Goal: Information Seeking & Learning: Learn about a topic

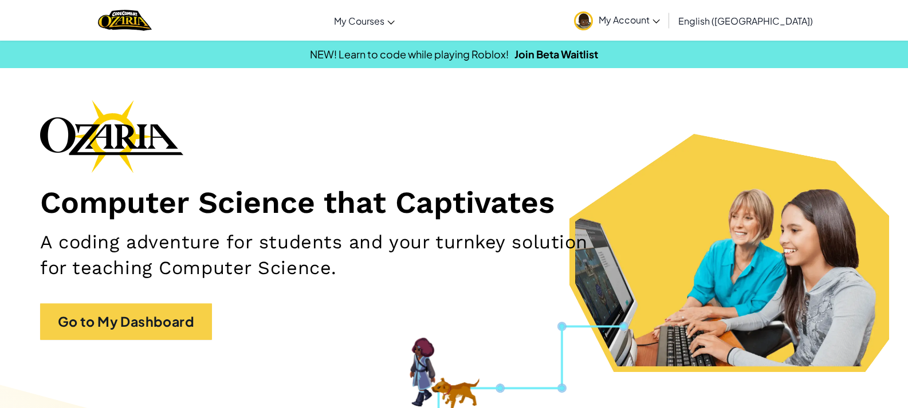
click at [660, 17] on span "My Account" at bounding box center [629, 20] width 61 height 12
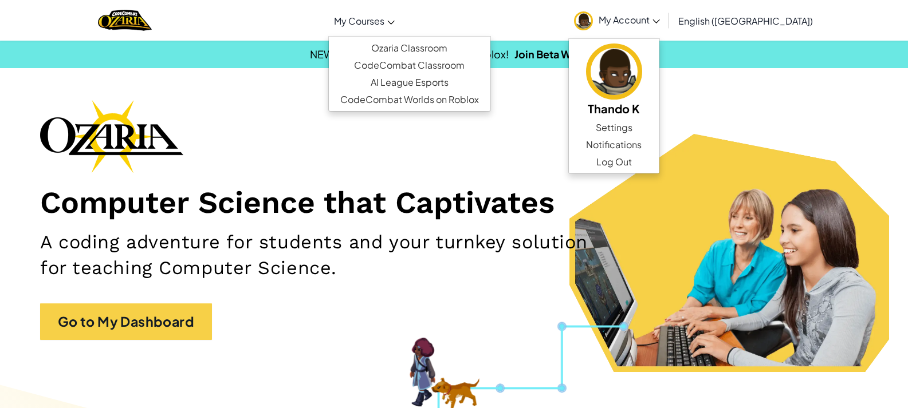
click at [384, 20] on span "My Courses" at bounding box center [359, 21] width 50 height 12
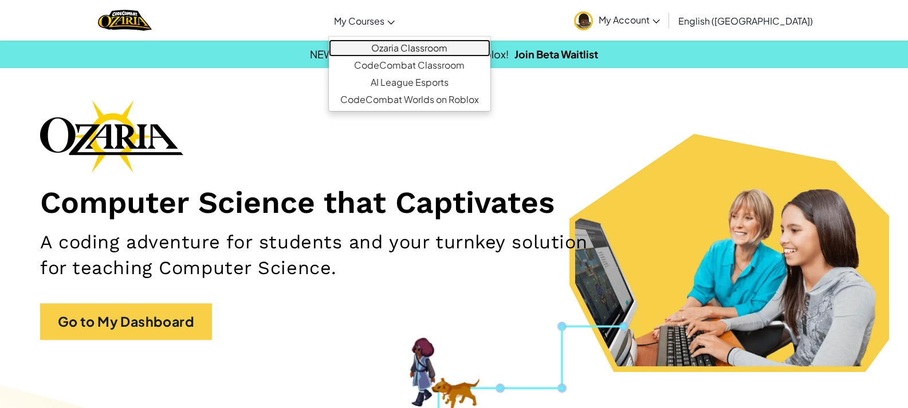
click at [469, 48] on link "Ozaria Classroom" at bounding box center [410, 48] width 162 height 17
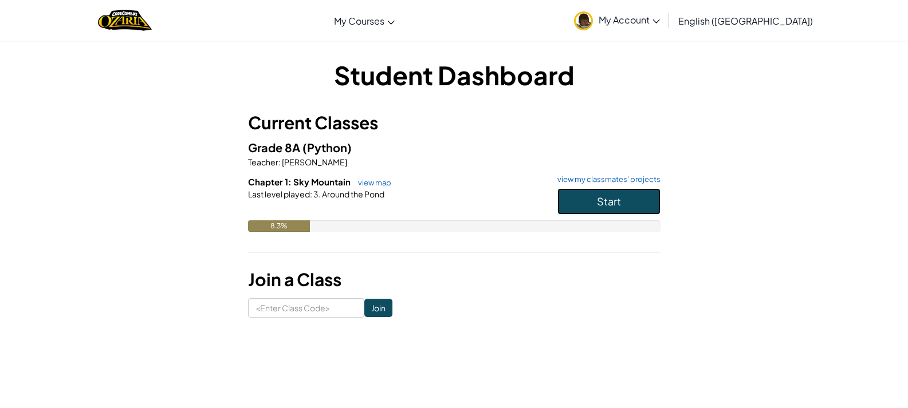
click at [578, 194] on button "Start" at bounding box center [608, 201] width 103 height 26
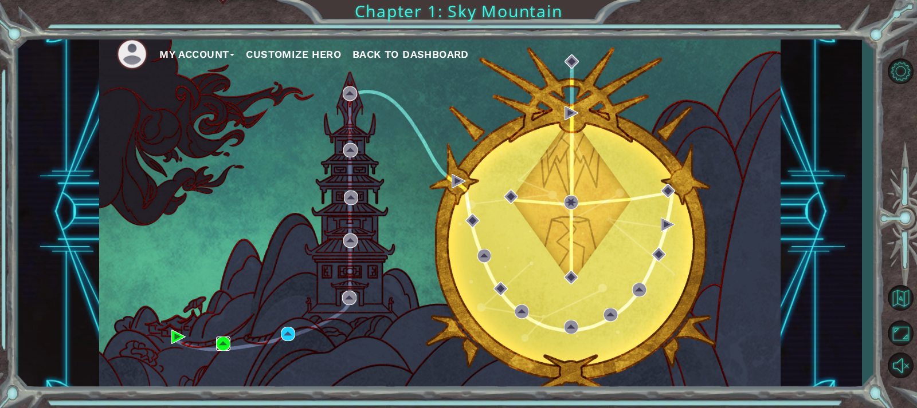
click at [221, 343] on img at bounding box center [223, 344] width 14 height 14
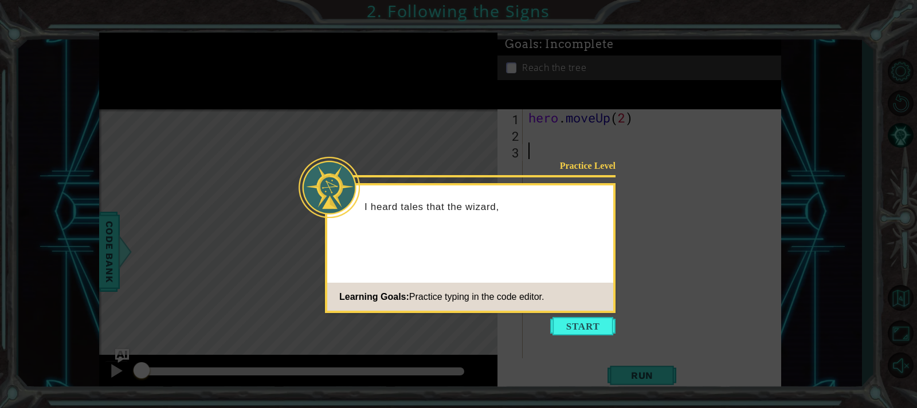
click at [587, 320] on button "Start" at bounding box center [582, 326] width 65 height 18
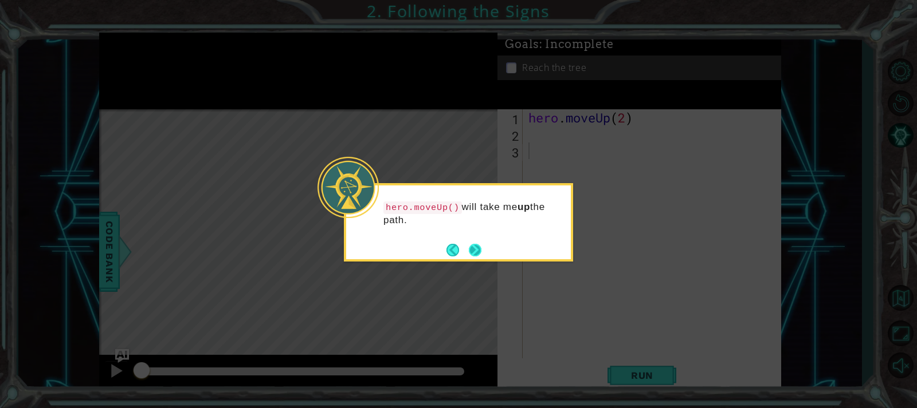
click at [475, 255] on button "Next" at bounding box center [474, 249] width 13 height 13
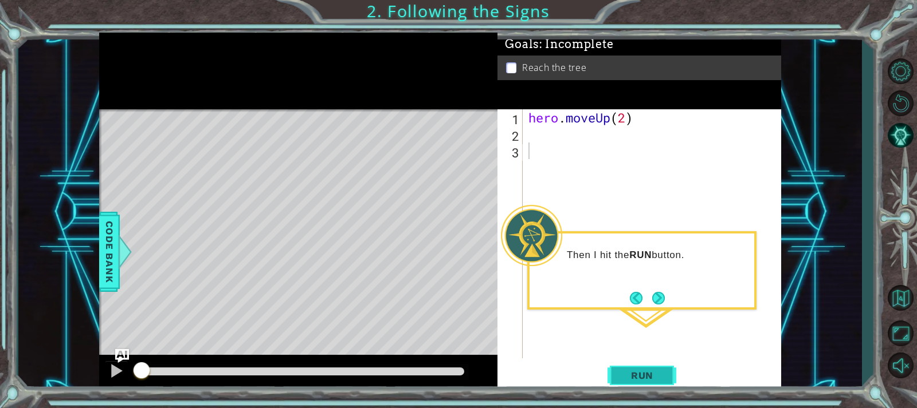
click at [636, 379] on span "Run" at bounding box center [641, 375] width 45 height 11
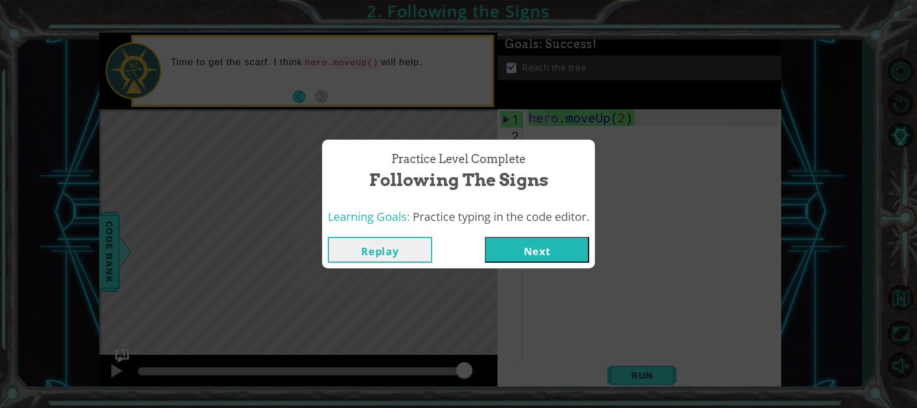
click at [560, 250] on button "Next" at bounding box center [537, 250] width 104 height 26
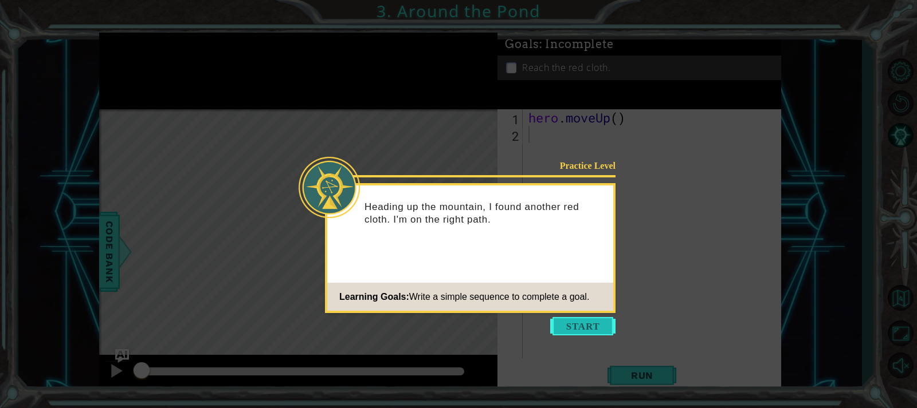
click at [596, 321] on button "Start" at bounding box center [582, 326] width 65 height 18
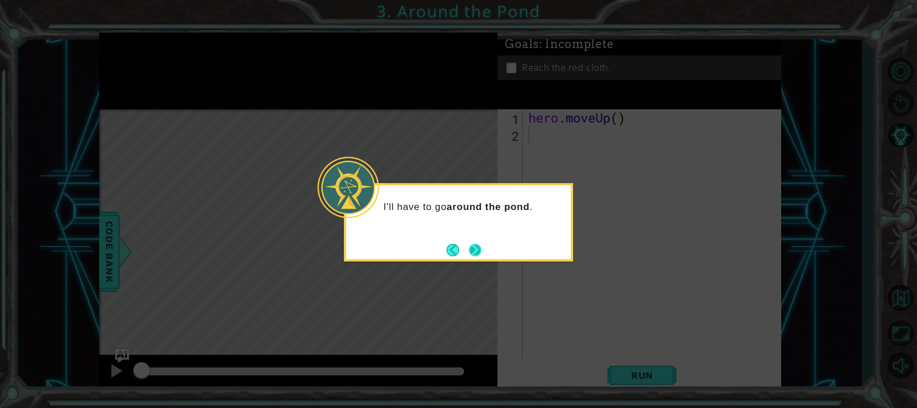
click at [473, 252] on button "Next" at bounding box center [475, 250] width 13 height 13
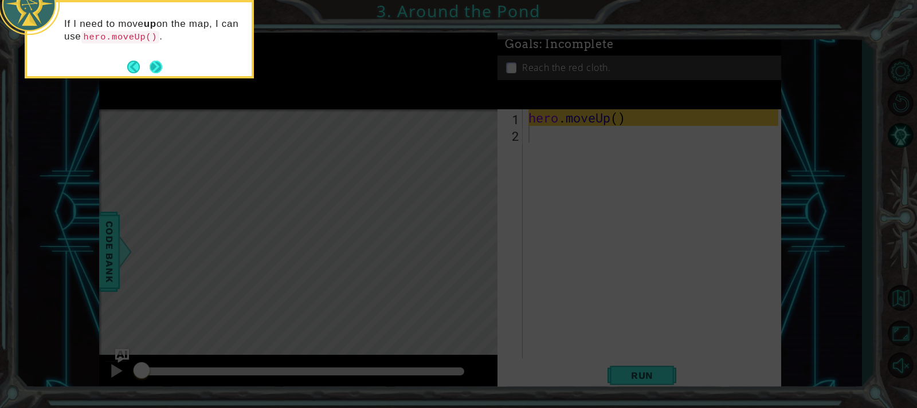
click at [158, 64] on button "Next" at bounding box center [156, 67] width 13 height 13
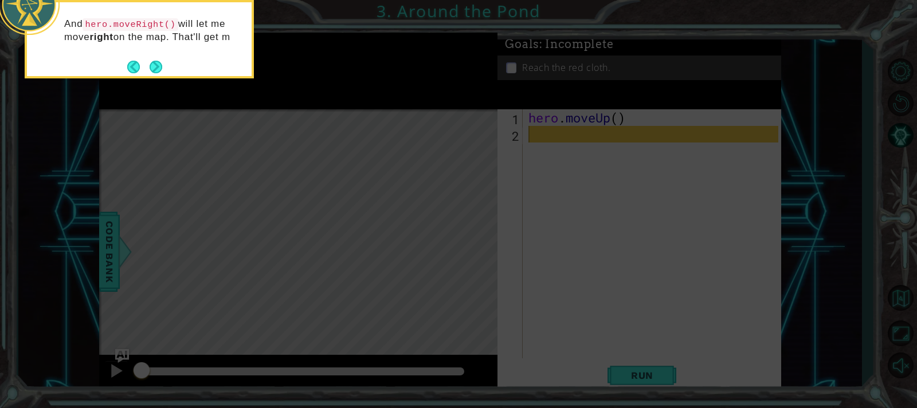
click at [158, 64] on button "Next" at bounding box center [156, 67] width 13 height 13
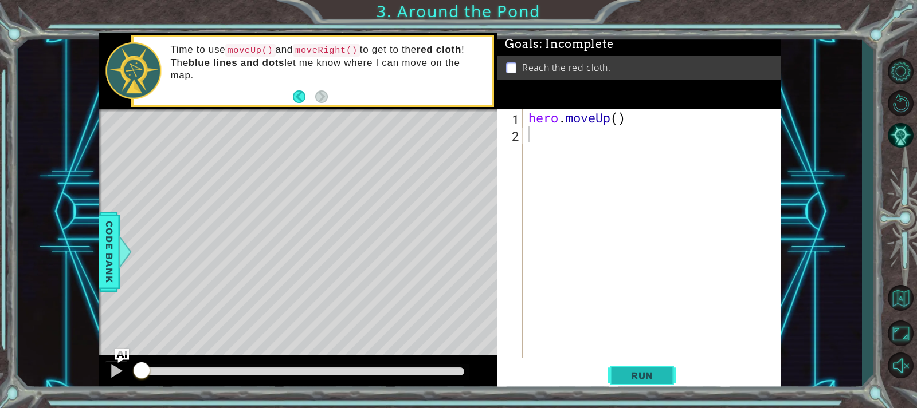
click at [618, 371] on button "Run" at bounding box center [641, 375] width 69 height 28
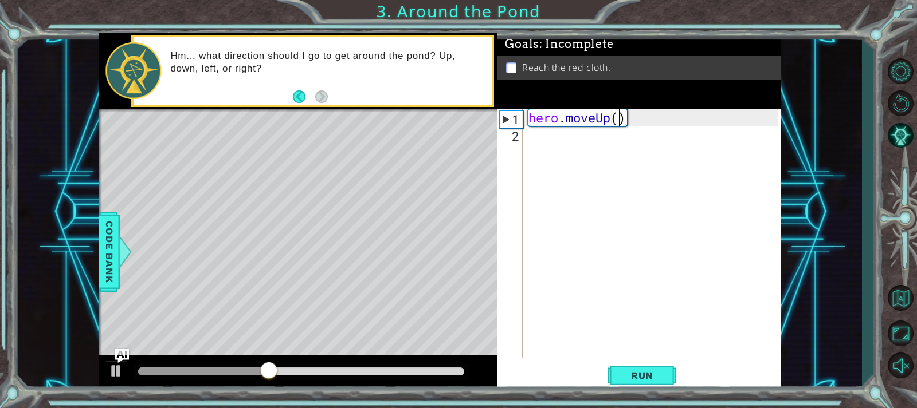
click at [618, 118] on div "hero . moveUp ( )" at bounding box center [654, 250] width 257 height 282
type textarea "hero.moveUp(2)"
click at [665, 372] on button "Run" at bounding box center [641, 375] width 69 height 28
click at [532, 139] on div "hero . moveUp ( 2 )" at bounding box center [654, 250] width 257 height 282
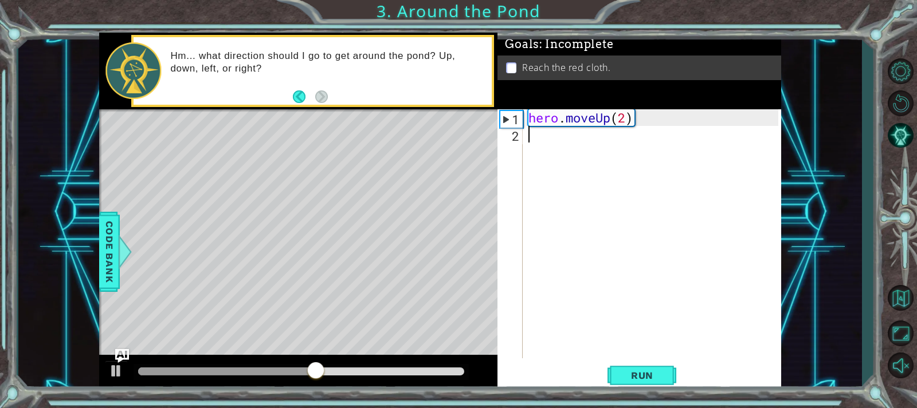
scroll to position [0, 0]
type textarea "h"
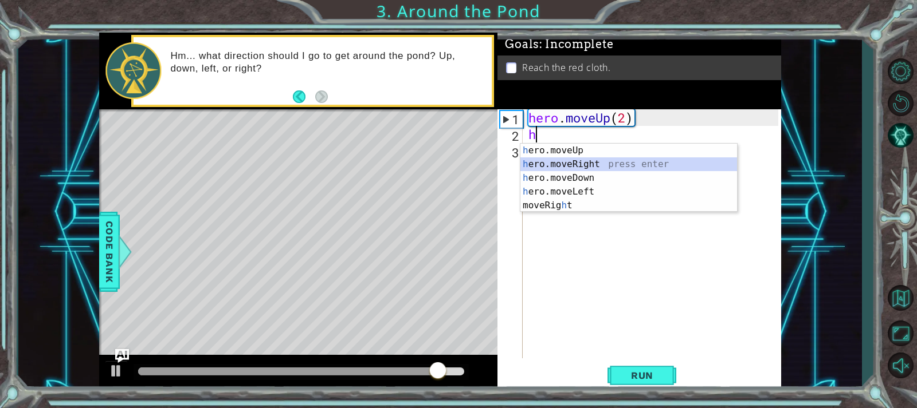
click at [556, 162] on div "h ero.moveUp press enter h ero.moveRight press enter h ero.moveDown press enter…" at bounding box center [628, 192] width 217 height 96
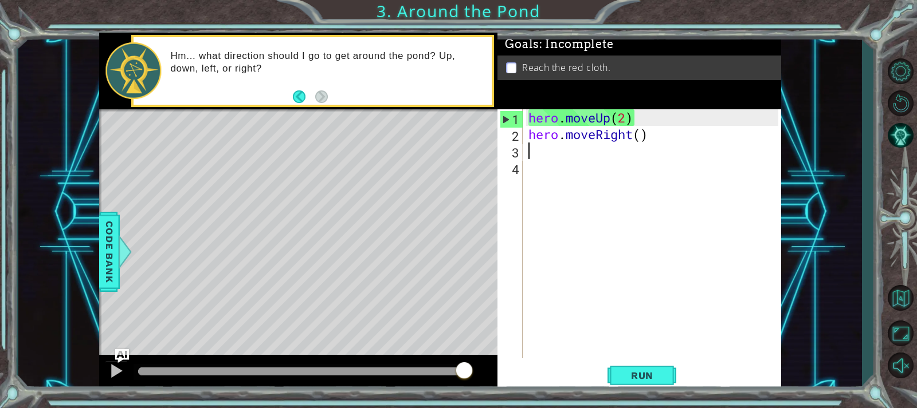
type textarea "h"
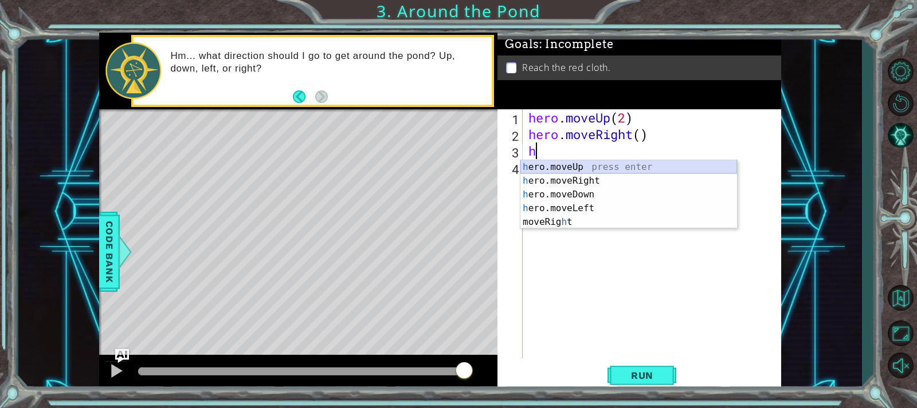
click at [562, 164] on div "h ero.moveUp press enter h ero.moveRight press enter h ero.moveDown press enter…" at bounding box center [628, 208] width 217 height 96
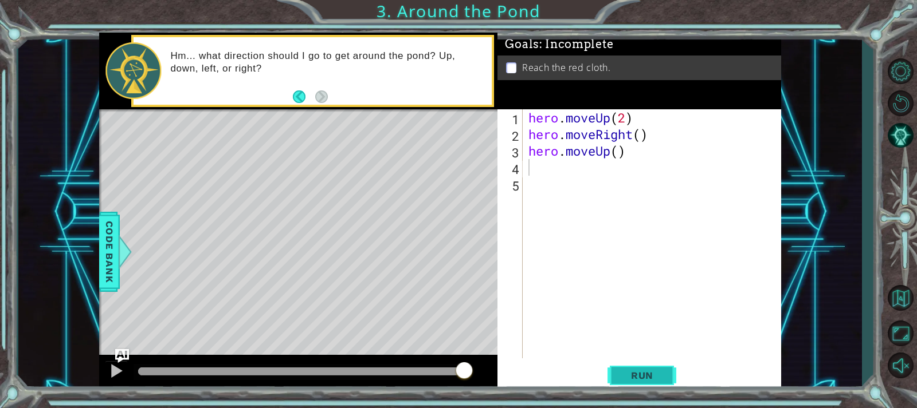
click at [662, 378] on span "Run" at bounding box center [641, 375] width 45 height 11
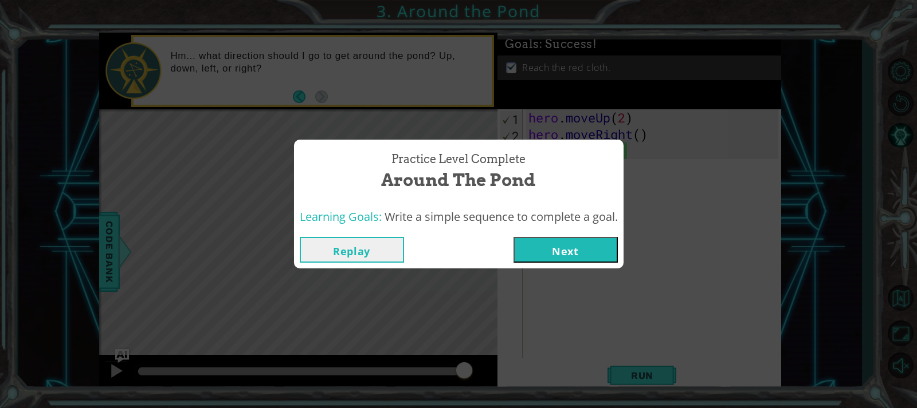
click at [571, 241] on button "Next" at bounding box center [565, 250] width 104 height 26
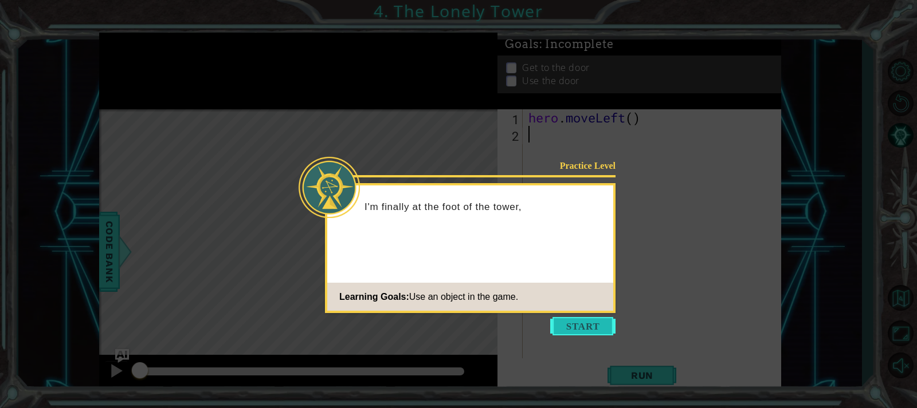
click at [577, 332] on button "Start" at bounding box center [582, 326] width 65 height 18
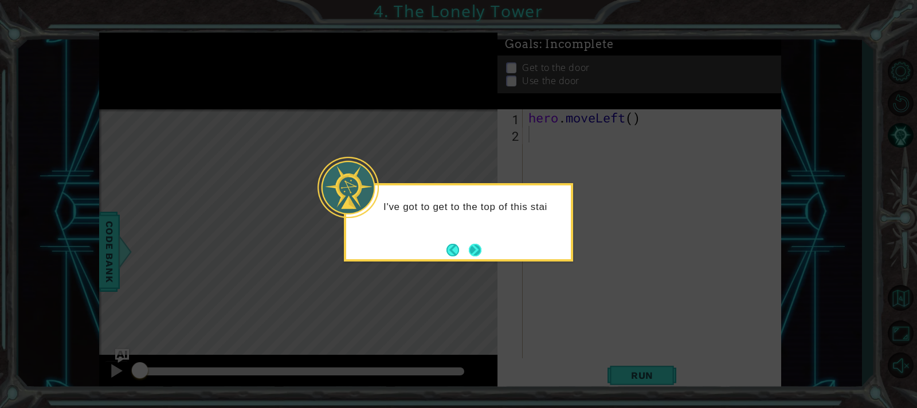
click at [479, 251] on button "Next" at bounding box center [475, 250] width 13 height 13
click at [475, 251] on button "Next" at bounding box center [475, 250] width 19 height 19
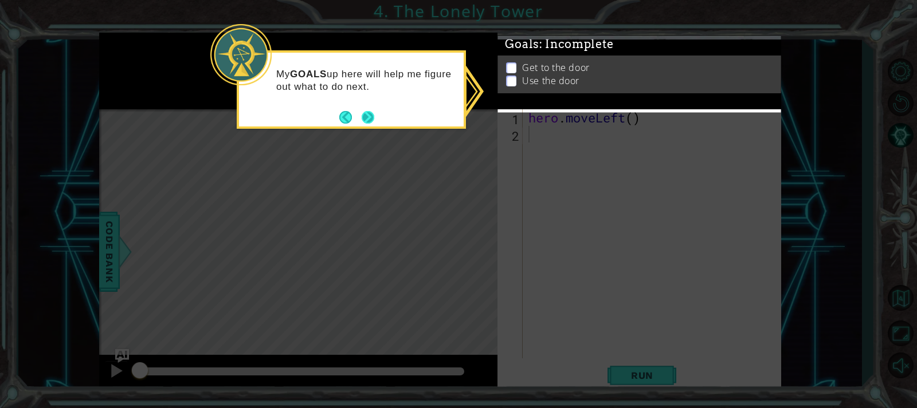
click at [374, 116] on button "Next" at bounding box center [367, 117] width 13 height 13
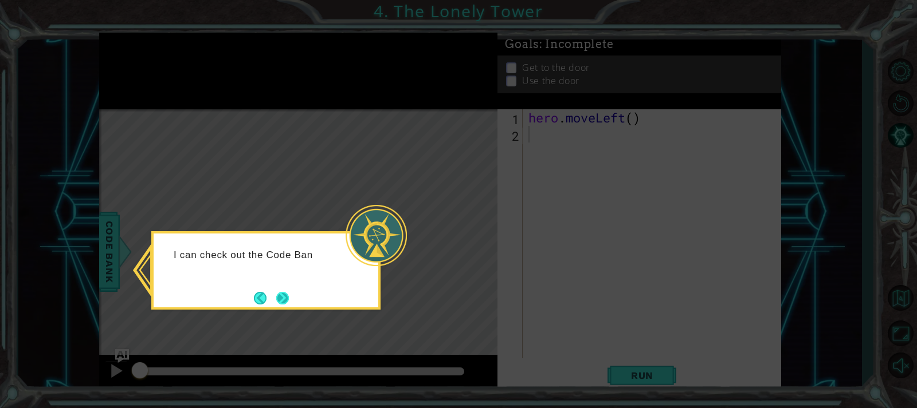
click at [285, 296] on button "Next" at bounding box center [282, 298] width 13 height 13
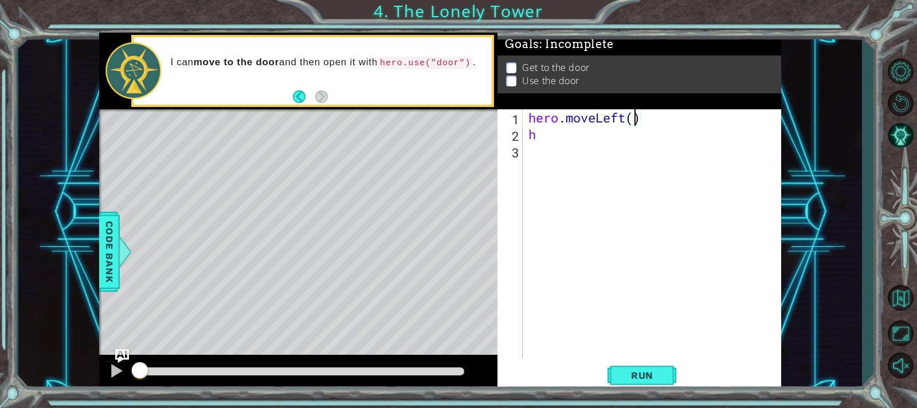
click at [634, 116] on div "hero . moveLeft ( ) h" at bounding box center [654, 250] width 257 height 282
click at [545, 133] on div "hero . moveLeft ( 2 ) h" at bounding box center [654, 250] width 257 height 282
type textarea "he"
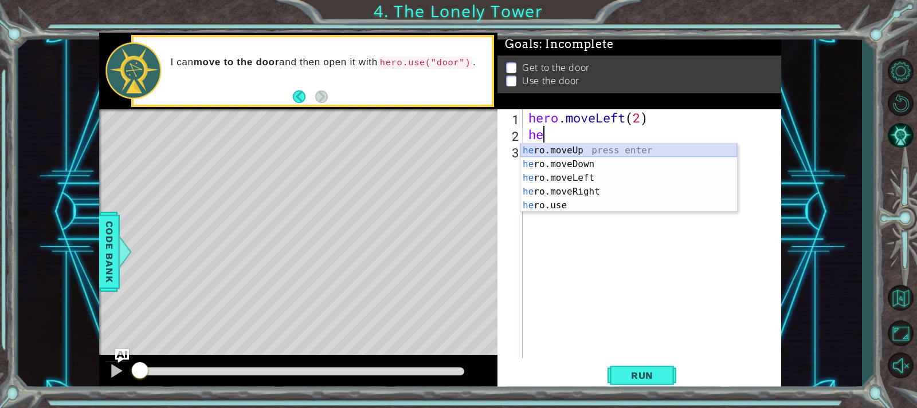
click at [555, 147] on div "he ro.moveUp press enter he ro.moveDown press enter he ro.moveLeft press enter …" at bounding box center [628, 192] width 217 height 96
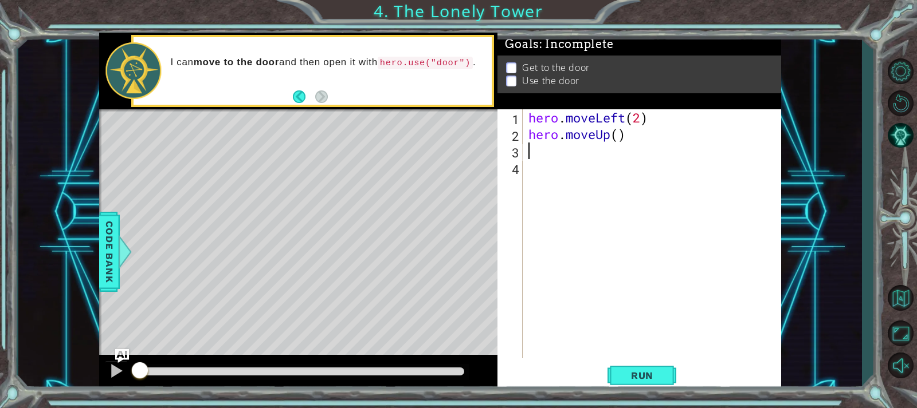
click at [618, 136] on div "hero . moveLeft ( 2 ) hero . moveUp ( )" at bounding box center [654, 250] width 257 height 282
type textarea "hero.moveUp(2)"
click at [545, 152] on div "hero . moveLeft ( 2 ) hero . moveUp ( 2 )" at bounding box center [654, 250] width 257 height 282
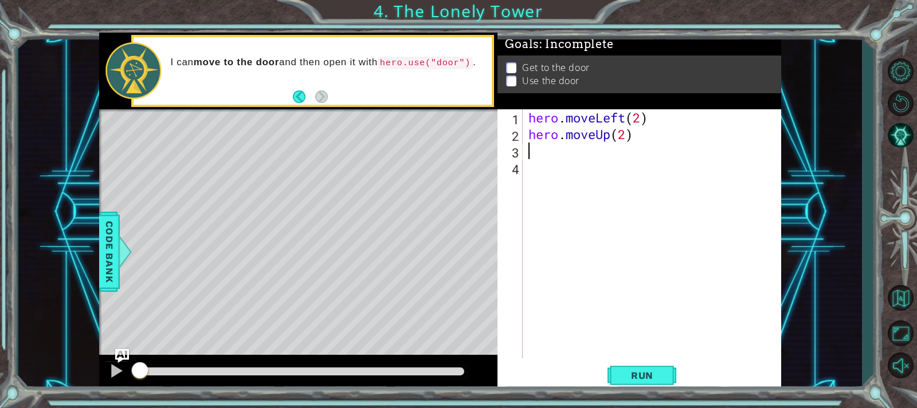
type textarea "h"
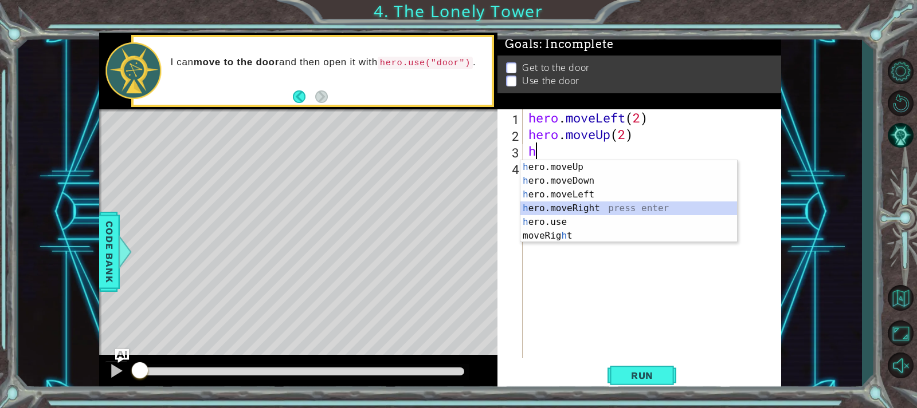
click at [563, 208] on div "h ero.moveUp press enter h ero.moveDown press enter h ero.moveLeft press enter …" at bounding box center [628, 215] width 217 height 110
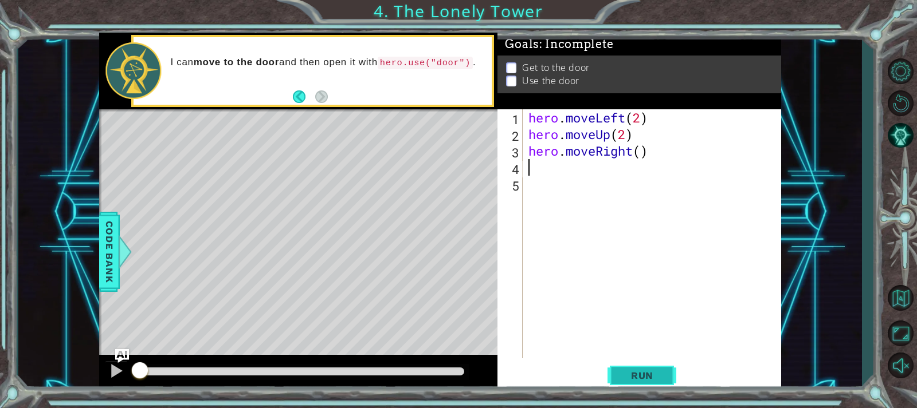
click at [627, 377] on span "Run" at bounding box center [641, 375] width 45 height 11
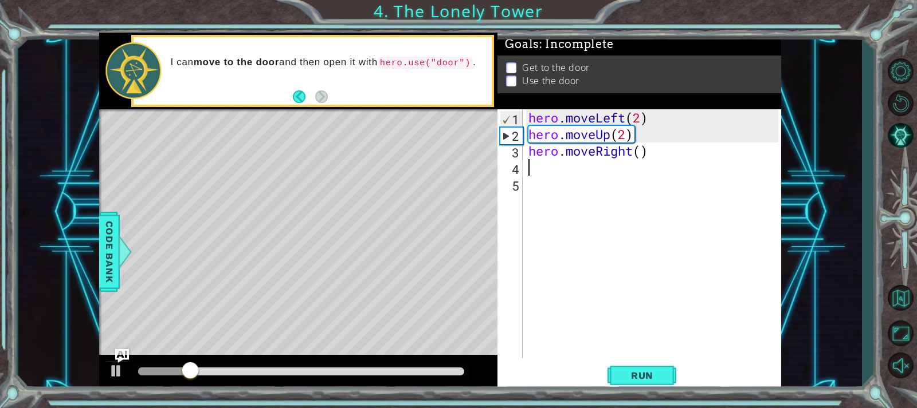
click at [641, 158] on div "hero . moveLeft ( 2 ) hero . moveUp ( 2 ) hero . moveRight ( )" at bounding box center [654, 250] width 257 height 282
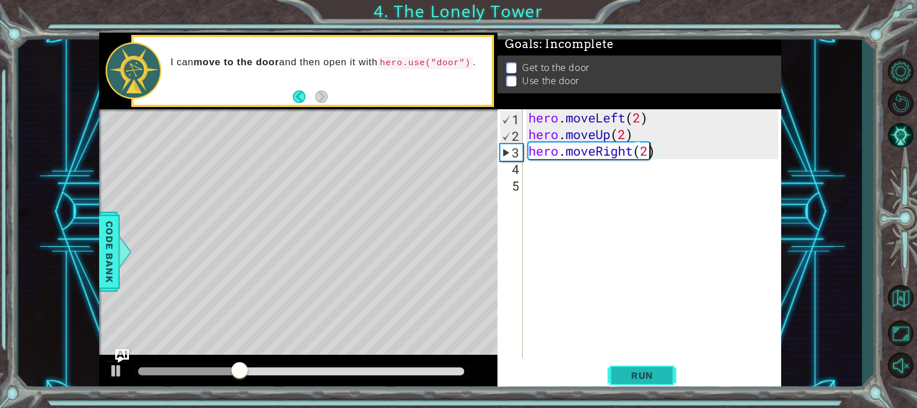
type textarea "hero.moveRight(2)"
click at [641, 376] on span "Run" at bounding box center [641, 375] width 45 height 11
click at [534, 164] on div "hero . moveLeft ( 2 ) hero . moveUp ( 2 ) hero . moveRight ( 2 )" at bounding box center [654, 250] width 257 height 282
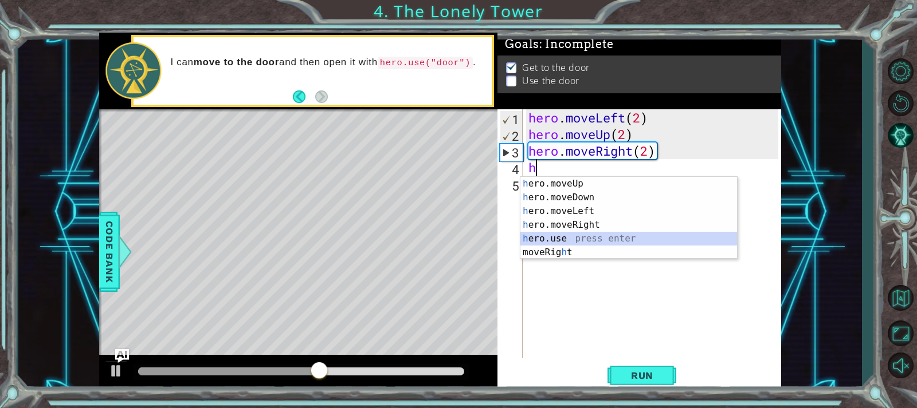
click at [558, 237] on div "h ero.moveUp press enter h ero.moveDown press enter h ero.moveLeft press enter …" at bounding box center [628, 232] width 217 height 110
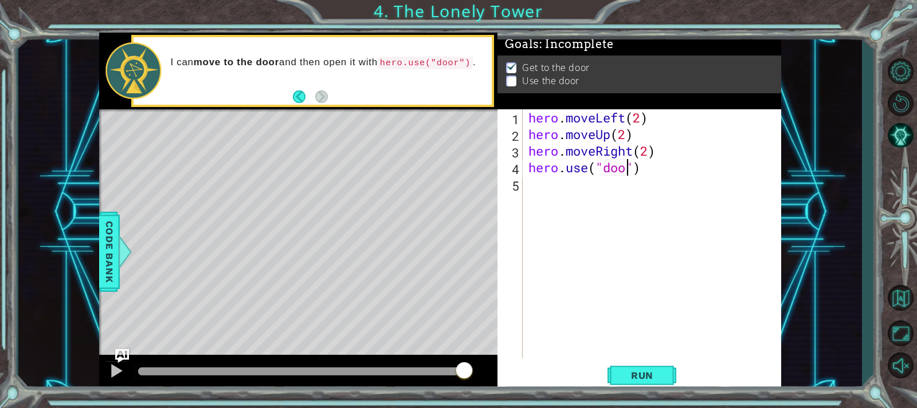
scroll to position [0, 5]
type textarea "hero.use("door")"
click at [634, 374] on span "Run" at bounding box center [641, 375] width 45 height 11
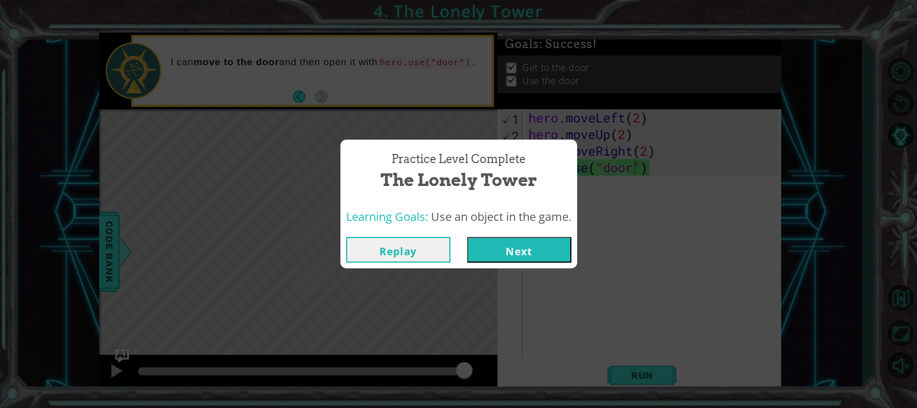
click at [536, 252] on button "Next" at bounding box center [519, 250] width 104 height 26
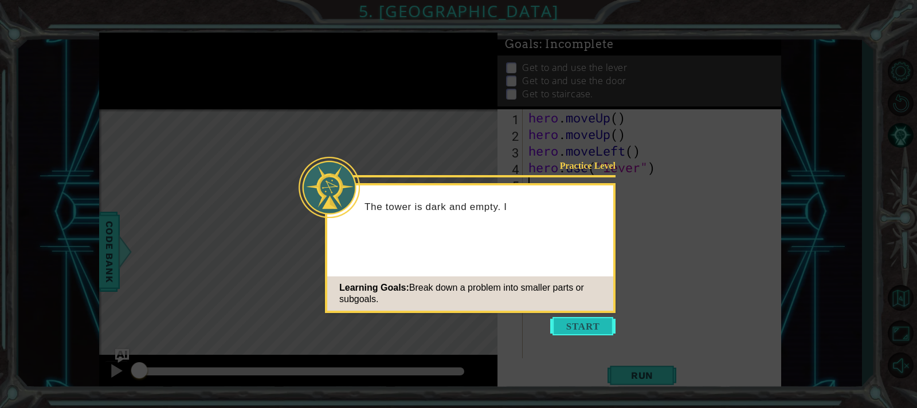
click at [585, 324] on button "Start" at bounding box center [582, 326] width 65 height 18
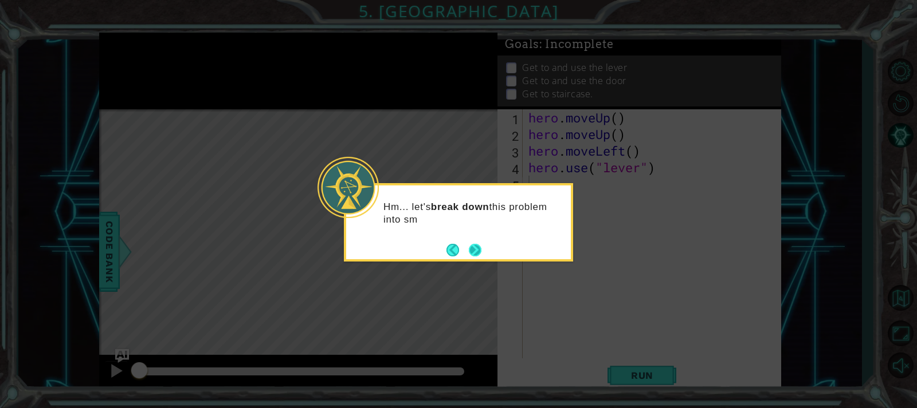
click at [473, 257] on button "Next" at bounding box center [475, 250] width 13 height 13
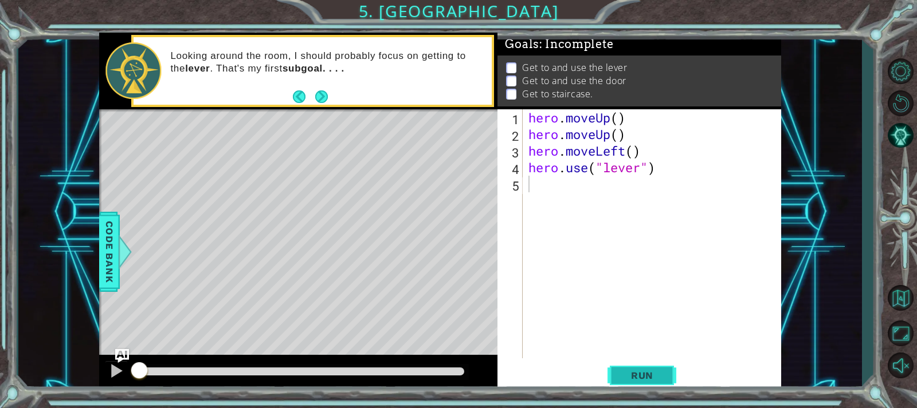
click at [652, 375] on span "Run" at bounding box center [641, 375] width 45 height 11
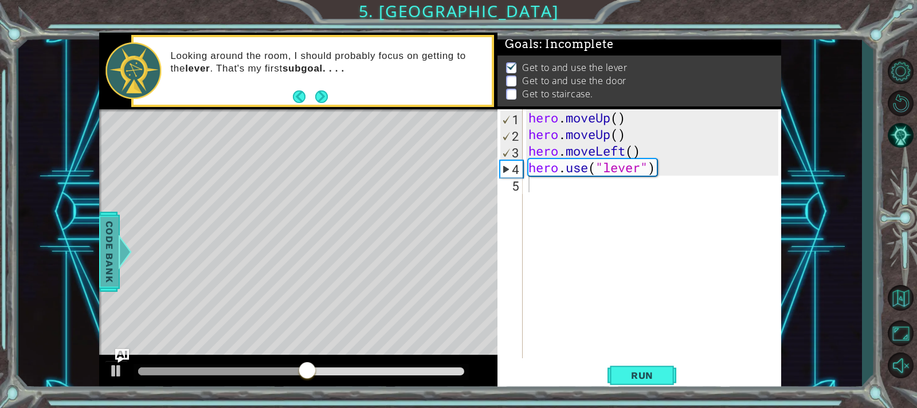
click at [116, 258] on span "Code Bank" at bounding box center [109, 252] width 18 height 70
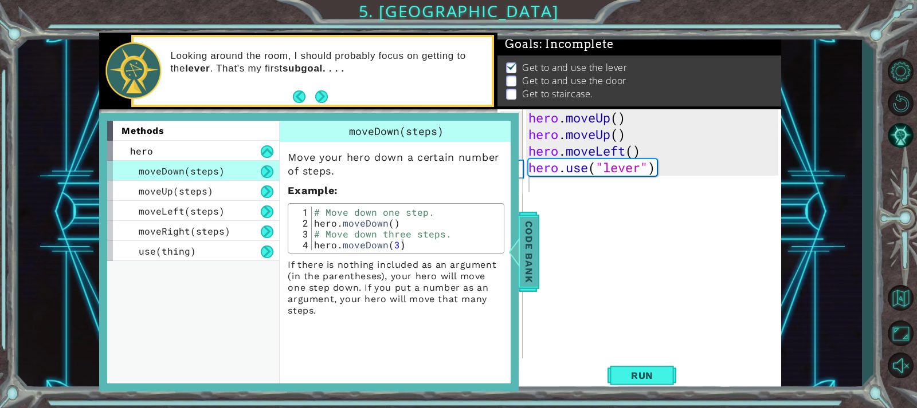
click at [532, 279] on span "Code Bank" at bounding box center [529, 252] width 18 height 70
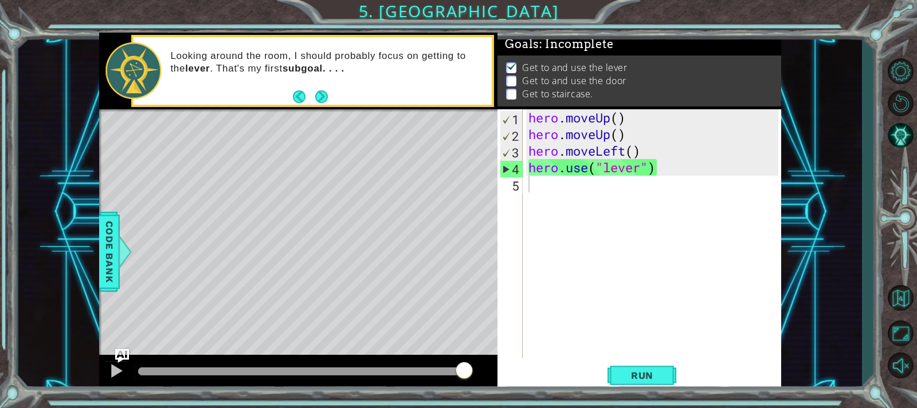
click at [560, 191] on div "hero . moveUp ( ) hero . moveUp ( ) hero . moveLeft ( ) hero . use ( "lever" )" at bounding box center [654, 250] width 257 height 282
type textarea "h"
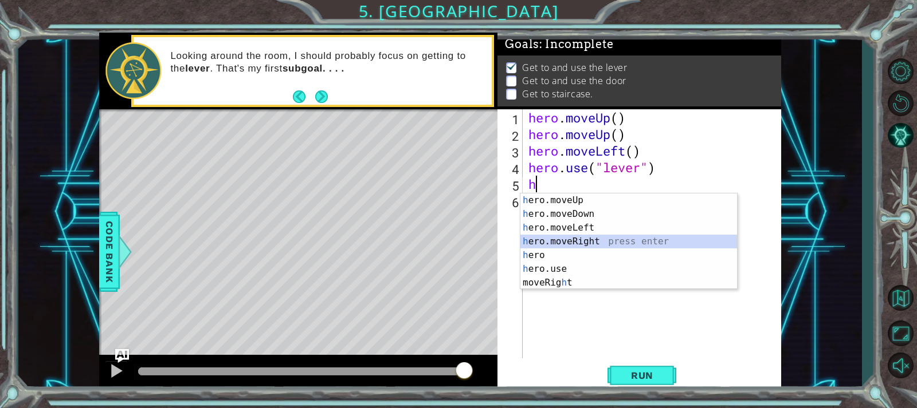
click at [559, 241] on div "h ero.moveUp press enter h ero.moveDown press enter h ero.moveLeft press enter …" at bounding box center [628, 256] width 217 height 124
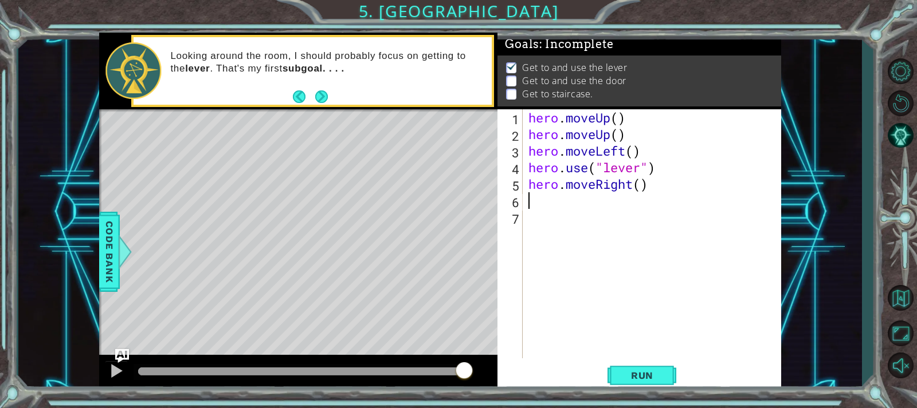
click at [639, 184] on div "hero . moveUp ( ) hero . moveUp ( ) hero . moveLeft ( ) hero . use ( "lever" ) …" at bounding box center [654, 250] width 257 height 282
type textarea "hero.moveRight(3)"
click at [651, 377] on span "Run" at bounding box center [641, 375] width 45 height 11
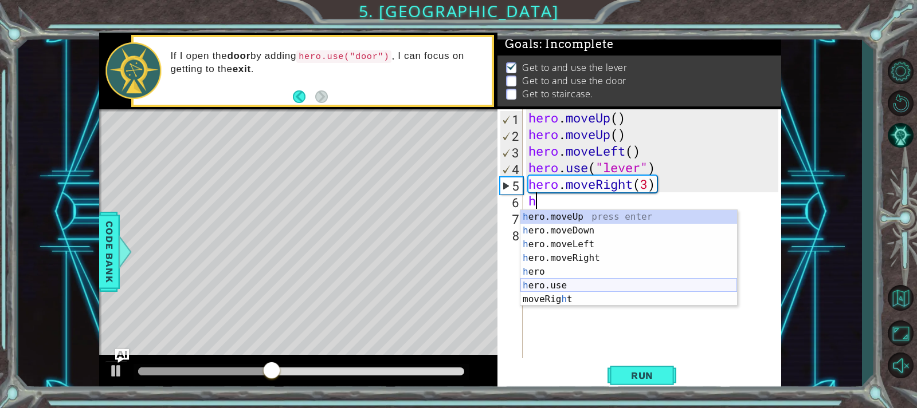
click at [537, 283] on div "h ero.moveUp press enter h ero.moveDown press enter h ero.moveLeft press enter …" at bounding box center [628, 272] width 217 height 124
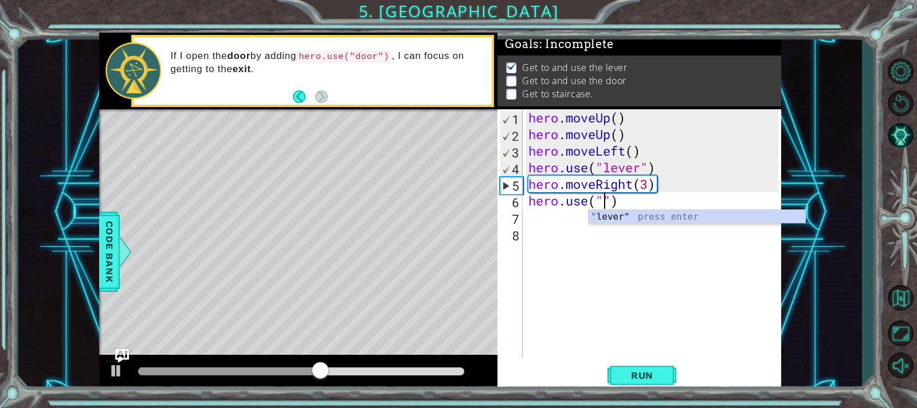
scroll to position [0, 4]
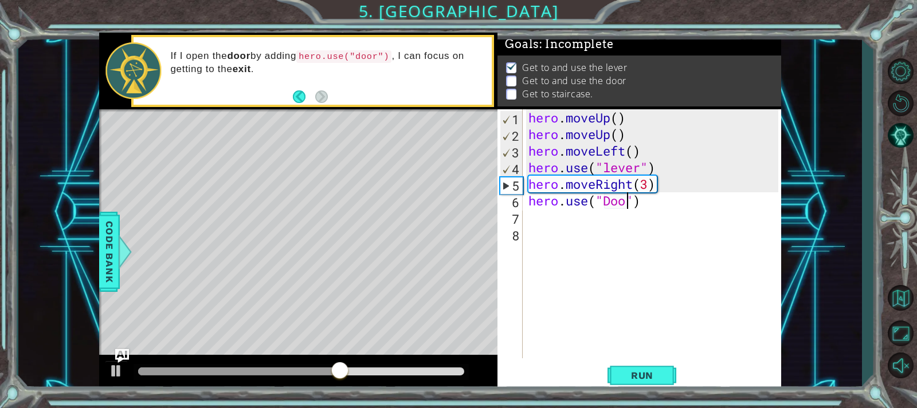
type textarea "hero.use("Door")"
click at [666, 379] on button "Run" at bounding box center [641, 375] width 69 height 28
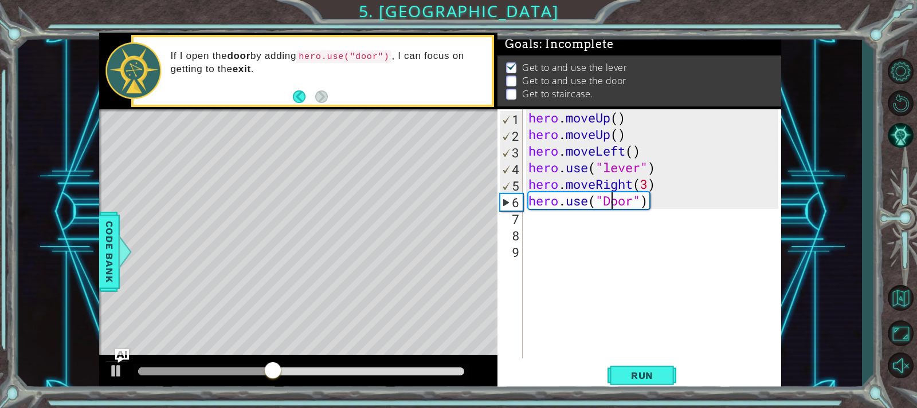
click at [611, 201] on div "hero . moveUp ( ) hero . moveUp ( ) hero . moveLeft ( ) hero . use ( "lever" ) …" at bounding box center [654, 250] width 257 height 282
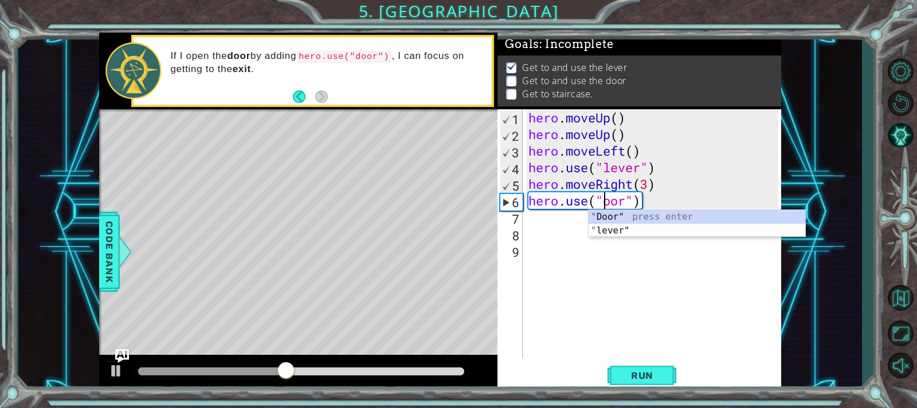
scroll to position [0, 4]
type textarea "hero.use("Door")"
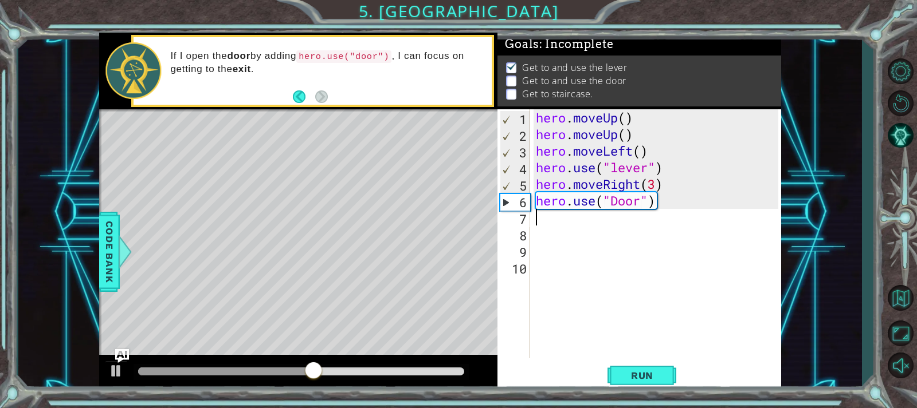
scroll to position [0, 0]
click at [657, 383] on button "Run" at bounding box center [641, 375] width 69 height 28
click at [619, 201] on div "hero . moveUp ( ) hero . moveUp ( ) hero . moveLeft ( ) hero . use ( "lever" ) …" at bounding box center [658, 250] width 250 height 282
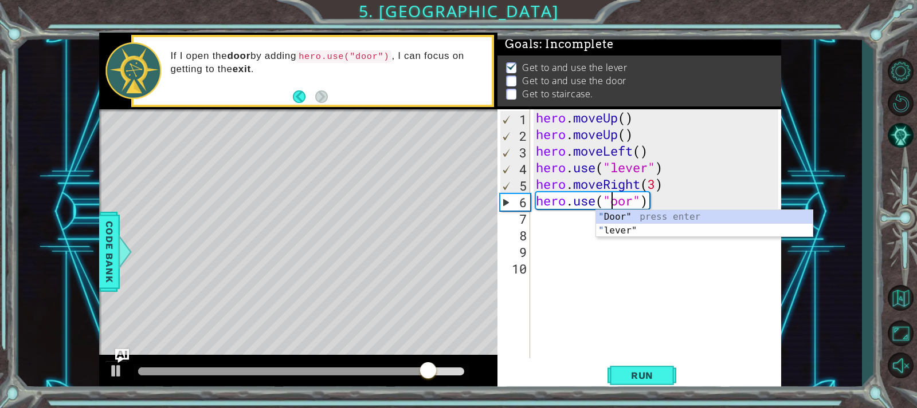
scroll to position [0, 4]
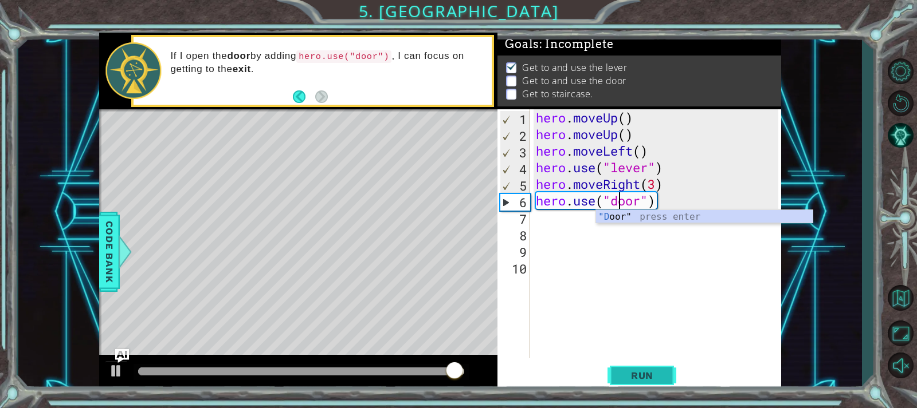
type textarea "hero.use("door")"
click at [663, 372] on span "Run" at bounding box center [641, 375] width 45 height 11
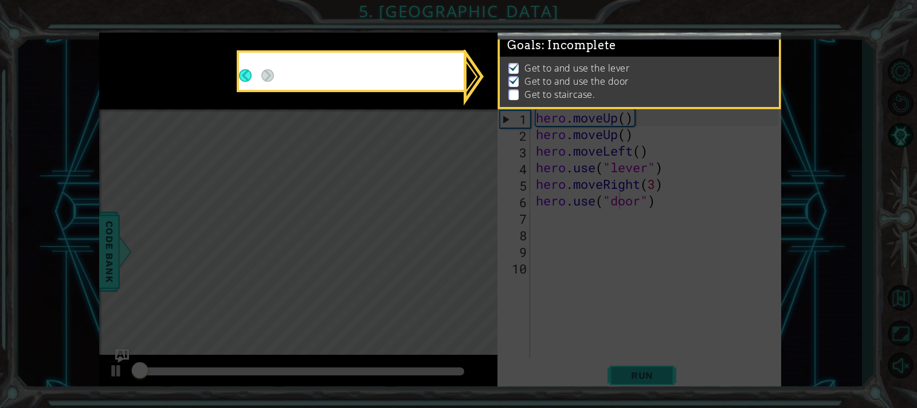
scroll to position [6, 0]
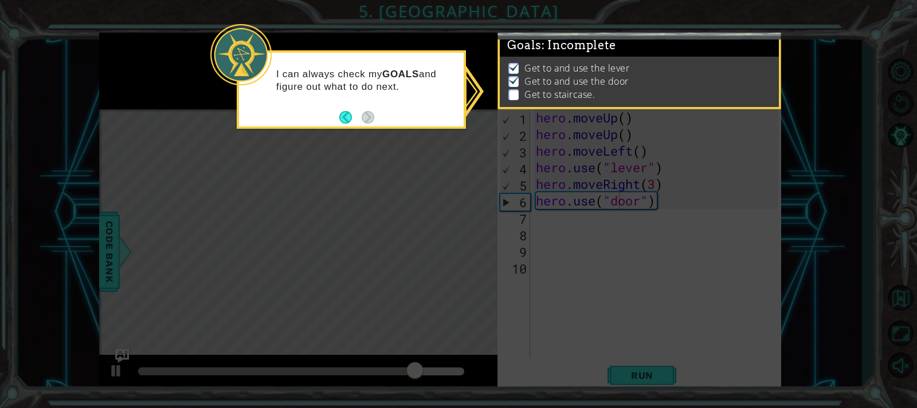
click at [566, 231] on icon at bounding box center [458, 204] width 917 height 408
click at [345, 116] on button "Back" at bounding box center [350, 117] width 22 height 13
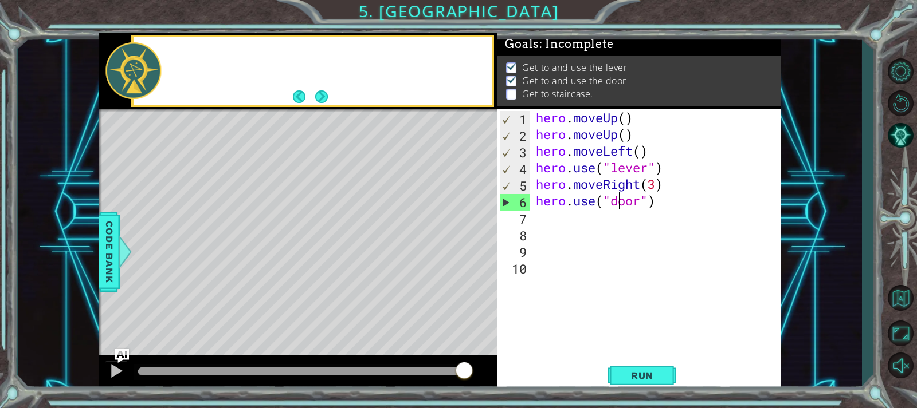
scroll to position [4, 0]
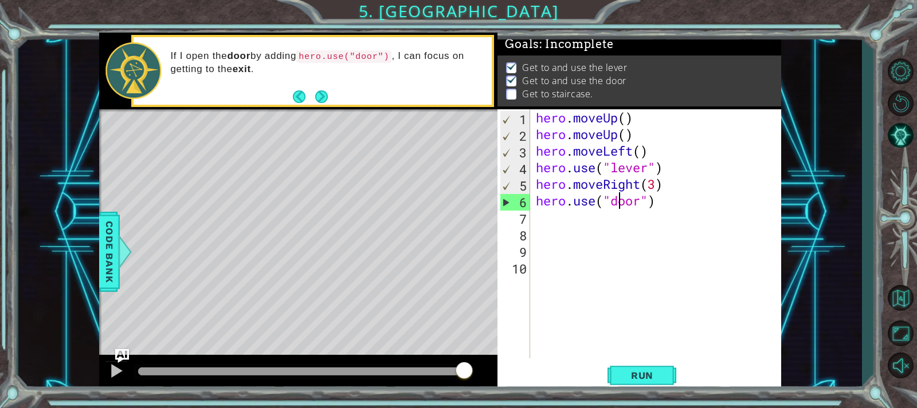
click at [542, 218] on div "hero . moveUp ( ) hero . moveUp ( ) hero . moveLeft ( ) hero . use ( "lever" ) …" at bounding box center [658, 250] width 250 height 282
type textarea "h"
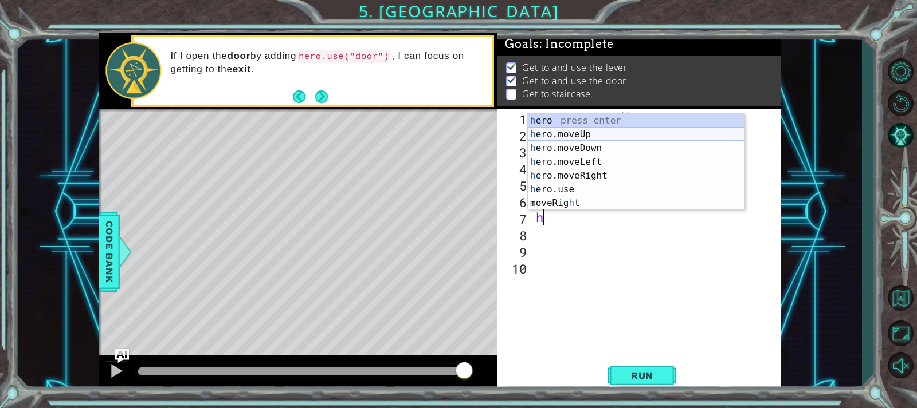
click at [551, 136] on div "h ero press enter h ero.moveUp press enter h ero.moveDown press enter h ero.mov…" at bounding box center [636, 176] width 217 height 124
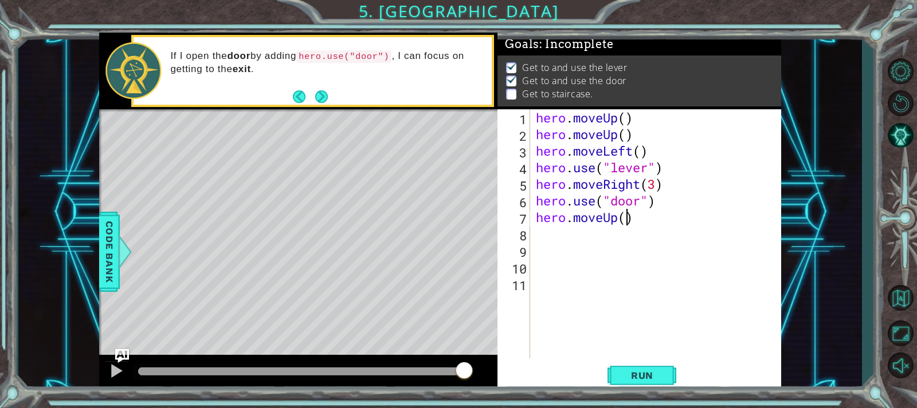
click at [624, 219] on div "hero . moveUp ( ) hero . moveUp ( ) hero . moveLeft ( ) hero . use ( "lever" ) …" at bounding box center [658, 250] width 250 height 282
type textarea "hero.moveUp(2)"
click at [656, 373] on span "Run" at bounding box center [641, 375] width 45 height 11
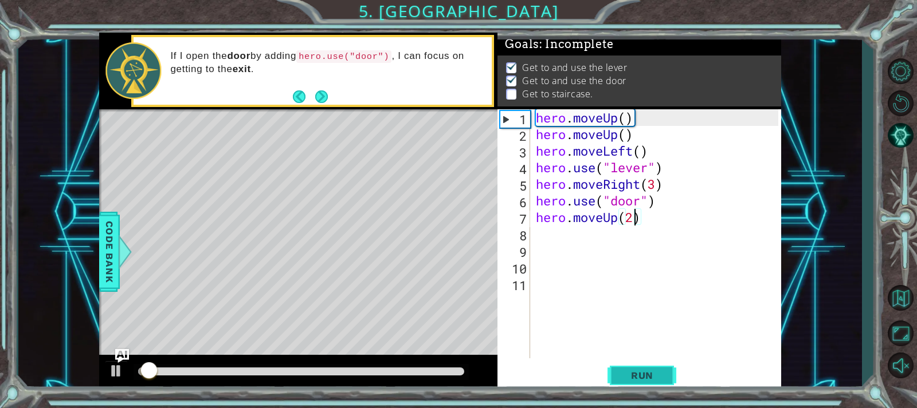
scroll to position [6, 0]
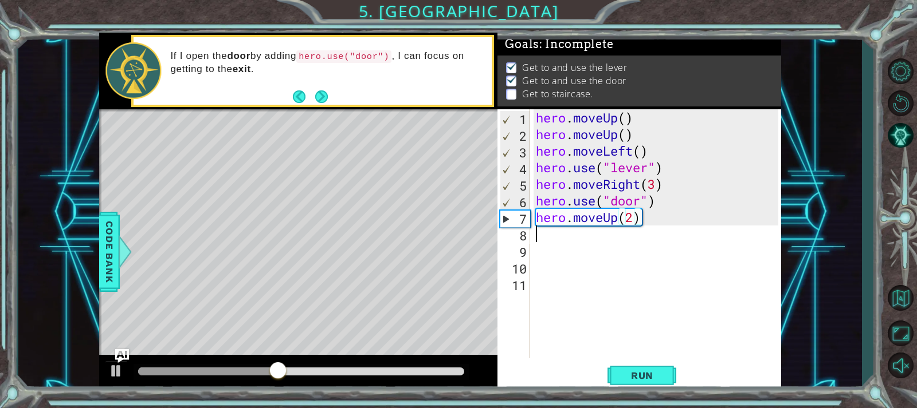
click at [542, 239] on div "hero . moveUp ( ) hero . moveUp ( ) hero . moveLeft ( ) hero . use ( "lever" ) …" at bounding box center [658, 250] width 250 height 282
type textarea "h"
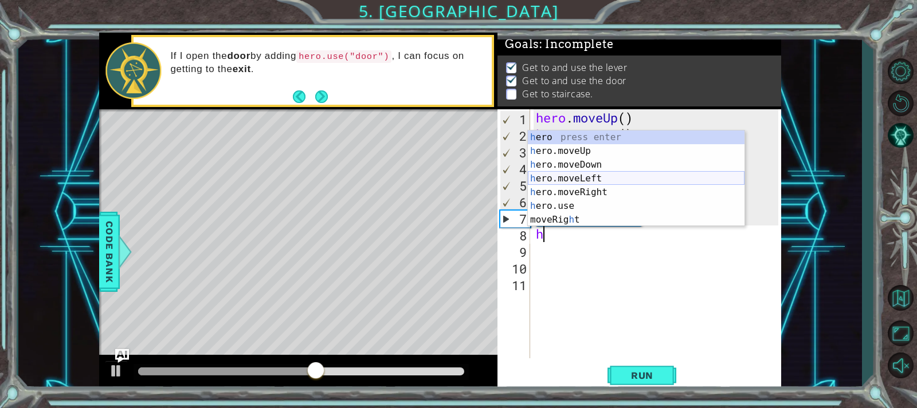
click at [565, 175] on div "h ero press enter h ero.moveUp press enter h ero.moveDown press enter h ero.mov…" at bounding box center [636, 193] width 217 height 124
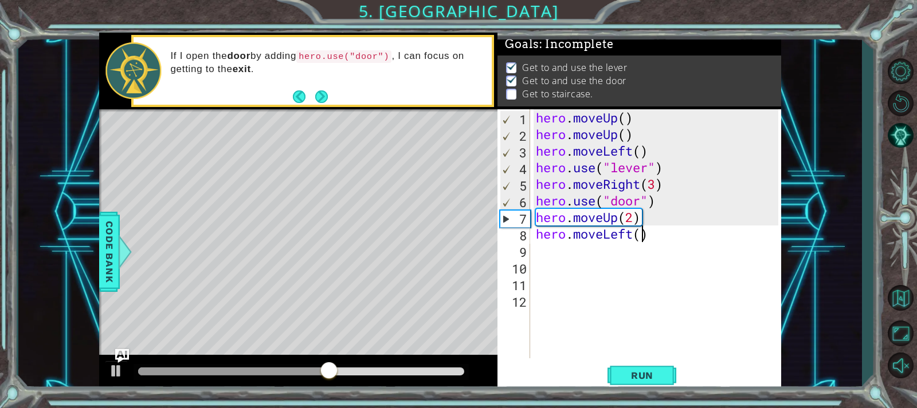
click at [643, 240] on div "hero . moveUp ( ) hero . moveUp ( ) hero . moveLeft ( ) hero . use ( "lever" ) …" at bounding box center [658, 250] width 250 height 282
type textarea "hero.moveLeft(3)"
click at [660, 371] on span "Run" at bounding box center [641, 375] width 45 height 11
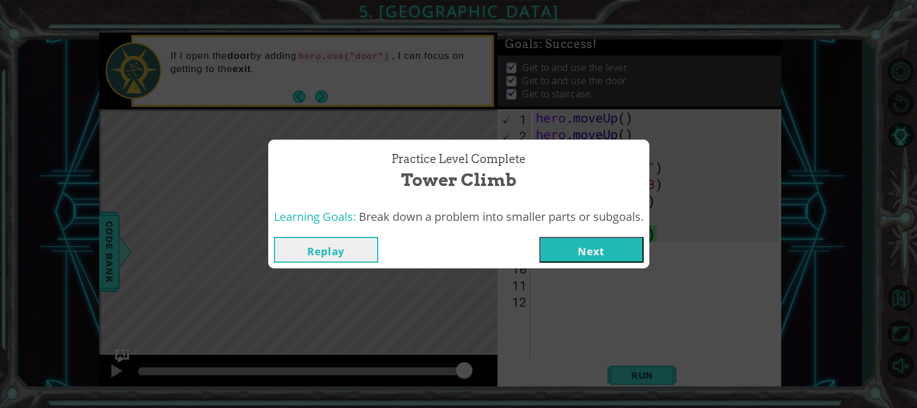
click at [619, 247] on button "Next" at bounding box center [591, 250] width 104 height 26
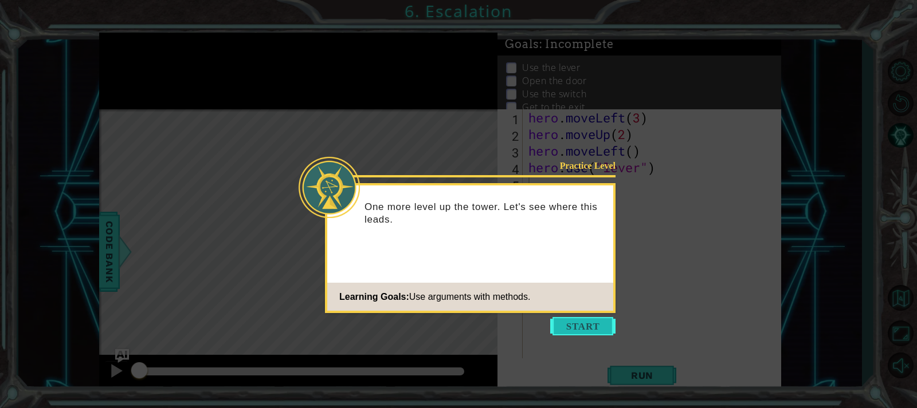
click at [602, 328] on button "Start" at bounding box center [582, 326] width 65 height 18
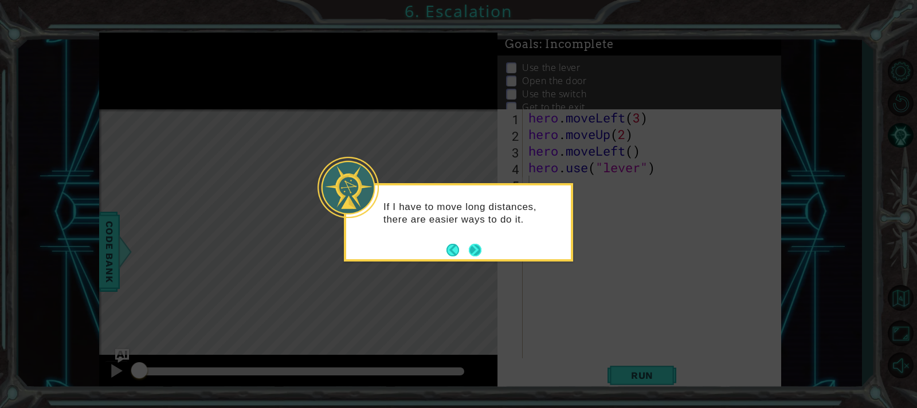
click at [472, 245] on button "Next" at bounding box center [475, 250] width 13 height 13
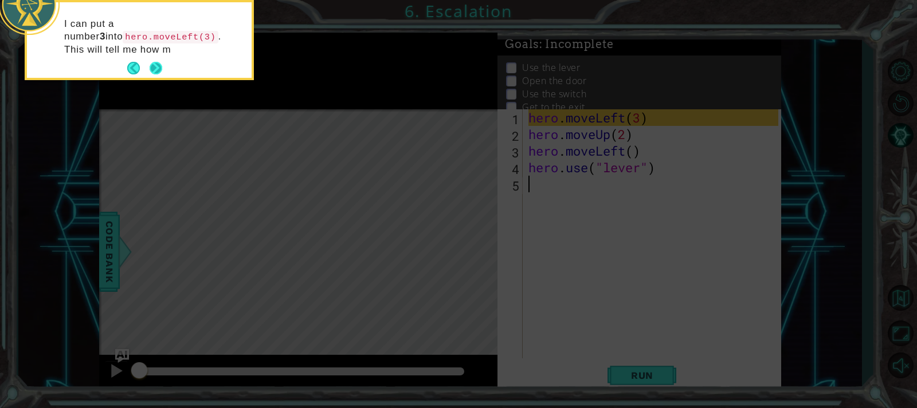
click at [154, 72] on button "Next" at bounding box center [156, 68] width 13 height 13
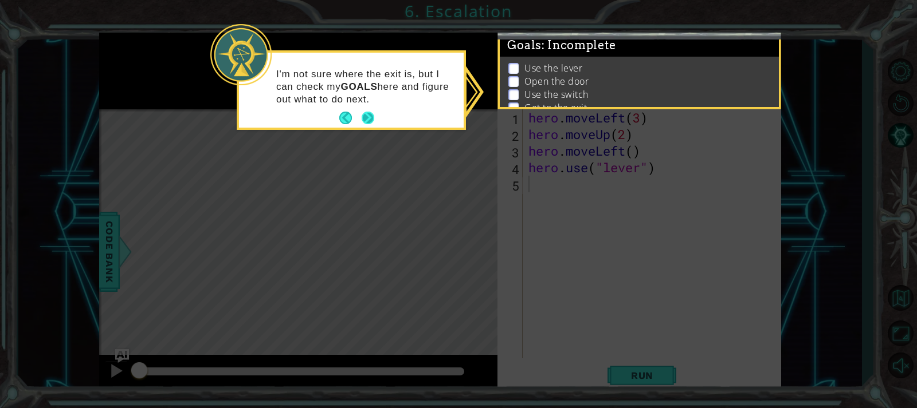
click at [369, 115] on button "Next" at bounding box center [367, 118] width 13 height 13
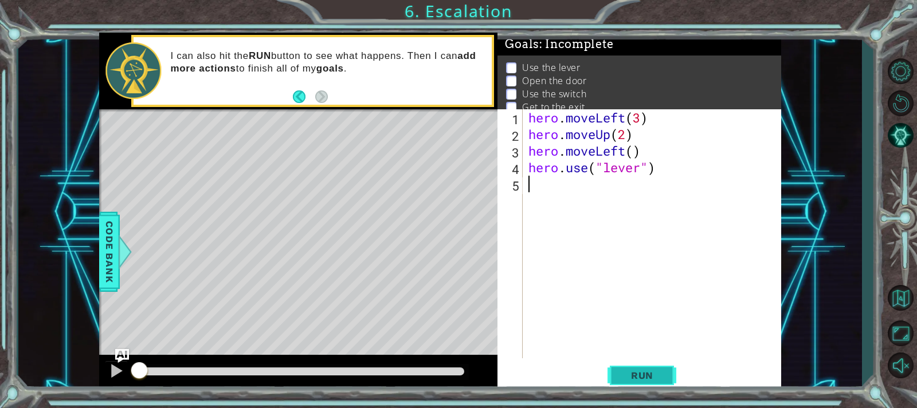
click at [620, 376] on span "Run" at bounding box center [641, 375] width 45 height 11
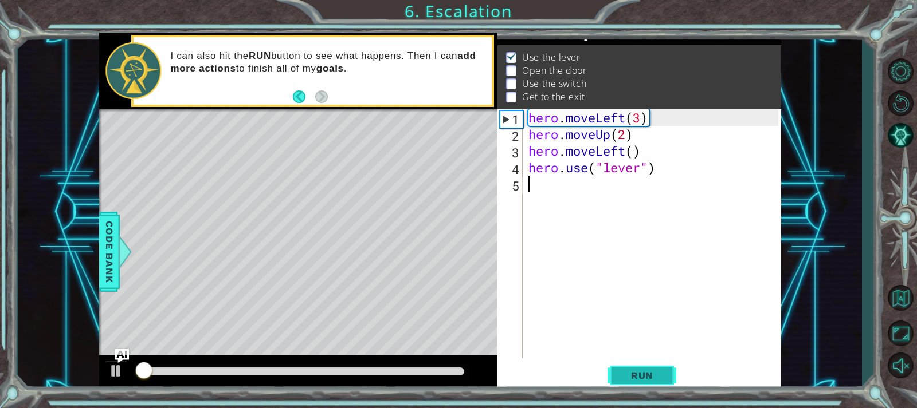
scroll to position [13, 0]
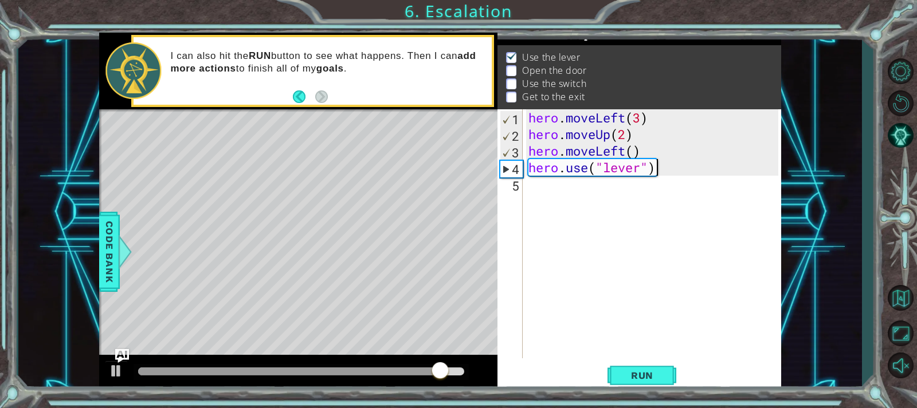
click at [671, 170] on div "hero . moveLeft ( 3 ) hero . moveUp ( 2 ) hero . moveLeft ( ) hero . use ( "lev…" at bounding box center [654, 250] width 257 height 282
type textarea "hero.use("lever")"
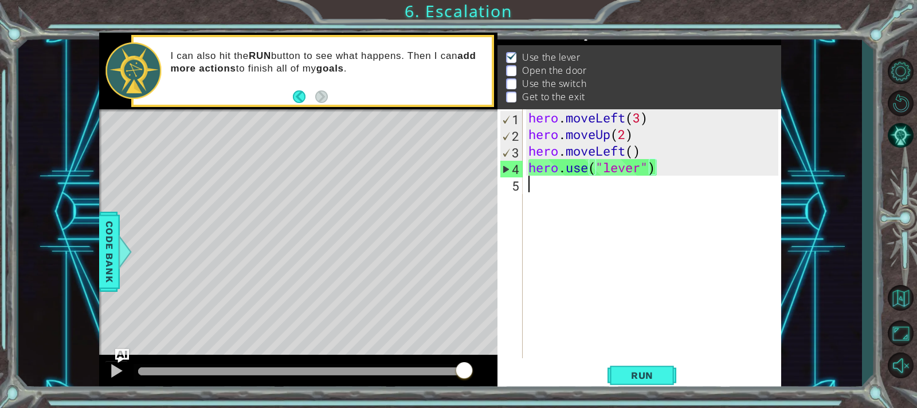
click at [541, 191] on div "hero . moveLeft ( 3 ) hero . moveUp ( 2 ) hero . moveLeft ( ) hero . use ( "lev…" at bounding box center [654, 250] width 257 height 282
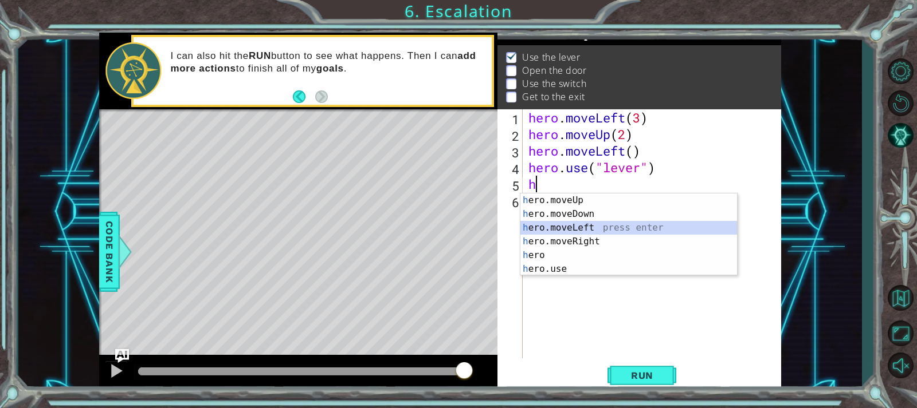
click at [542, 225] on div "h ero.moveUp press enter h ero.moveDown press enter h ero.moveLeft press enter …" at bounding box center [628, 249] width 217 height 110
type textarea "hero.moveLeft(1)"
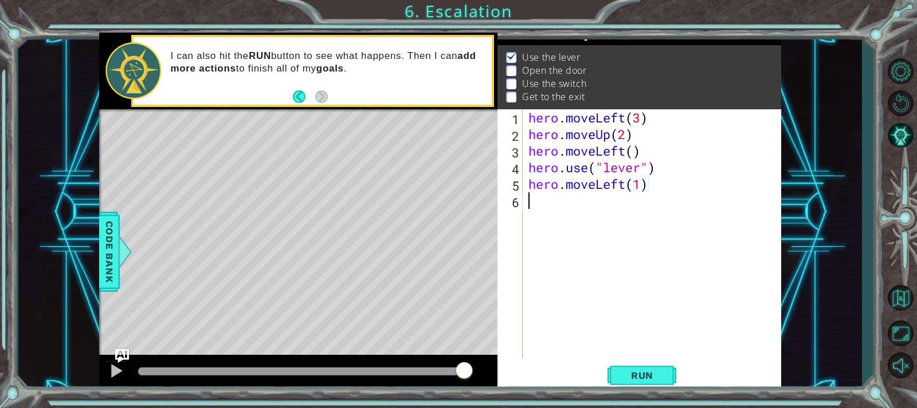
click at [534, 196] on div "hero . moveLeft ( 3 ) hero . moveUp ( 2 ) hero . moveLeft ( ) hero . use ( "lev…" at bounding box center [654, 250] width 257 height 282
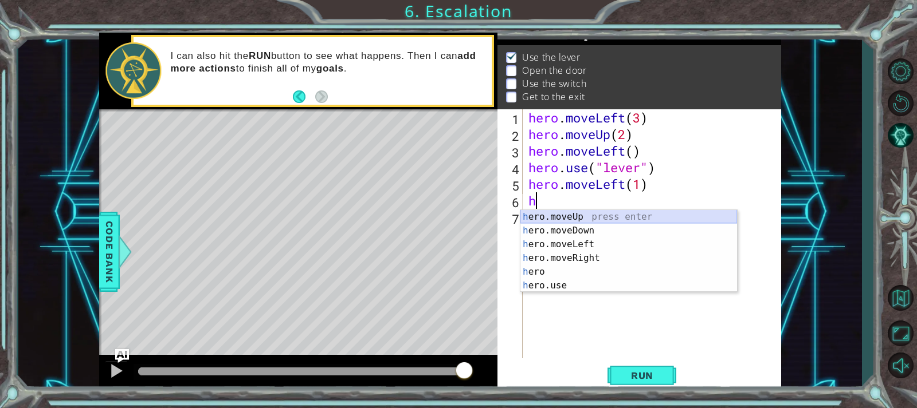
type textarea "hero.moveUp(1)"
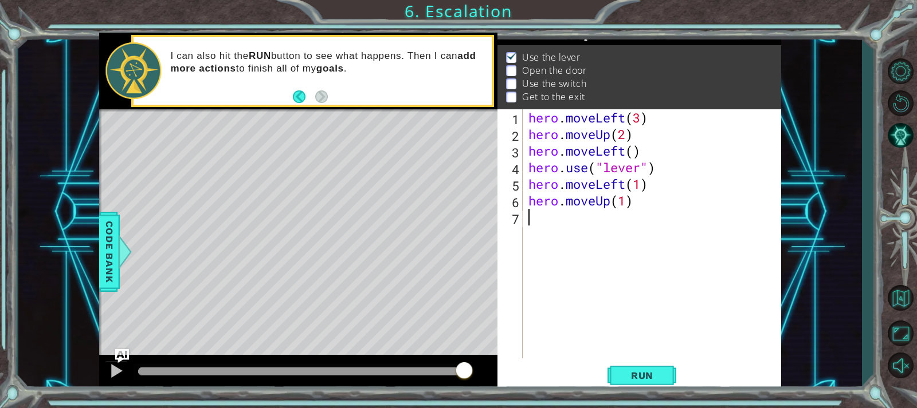
click at [536, 215] on div "hero . moveLeft ( 3 ) hero . moveUp ( 2 ) hero . moveLeft ( ) hero . use ( "lev…" at bounding box center [654, 250] width 257 height 282
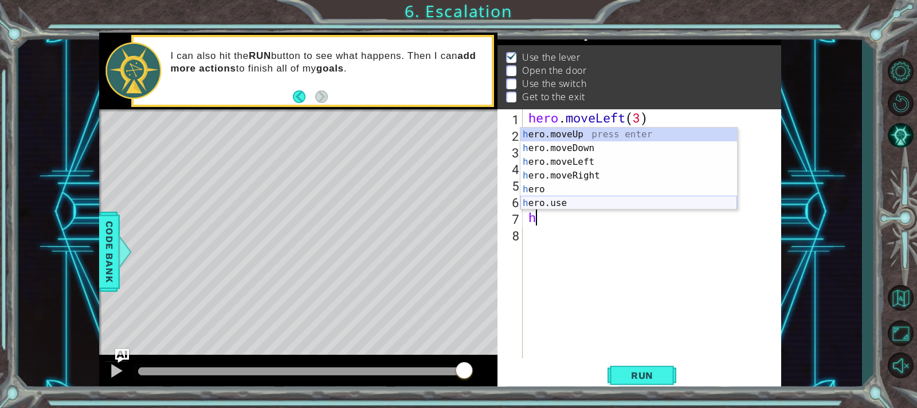
click at [559, 205] on div "h ero.moveUp press enter h ero.moveDown press enter h ero.moveLeft press enter …" at bounding box center [628, 183] width 217 height 110
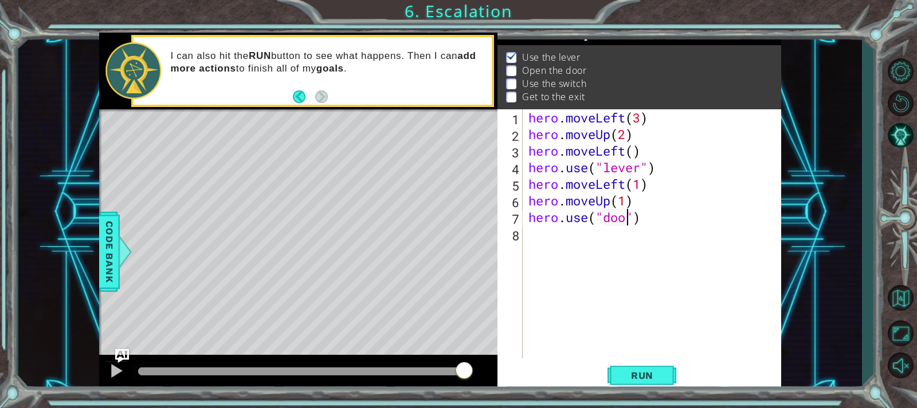
scroll to position [0, 5]
type textarea "hero.use("door")"
click at [654, 374] on span "Run" at bounding box center [641, 375] width 45 height 11
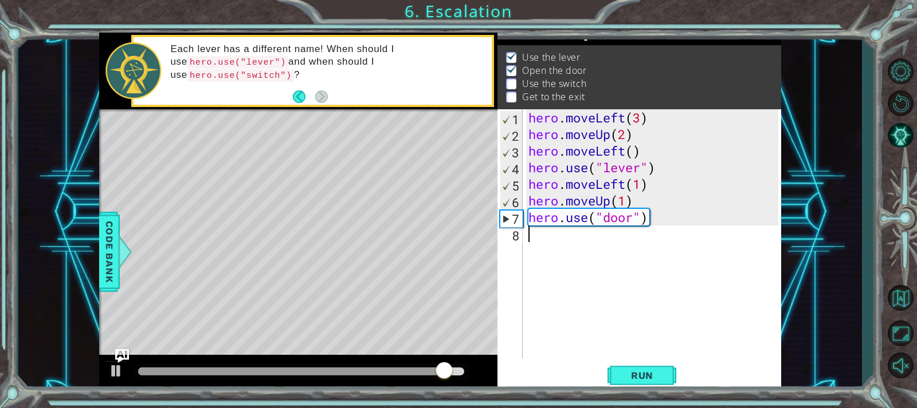
click at [537, 240] on div "hero . moveLeft ( 3 ) hero . moveUp ( 2 ) hero . moveLeft ( ) hero . use ( "lev…" at bounding box center [654, 250] width 257 height 282
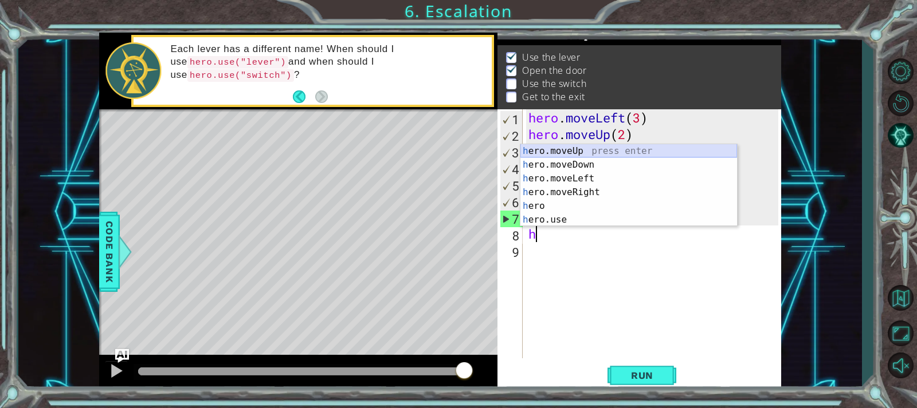
click at [581, 153] on div "h ero.moveUp press enter h ero.moveDown press enter h ero.moveLeft press enter …" at bounding box center [628, 199] width 217 height 110
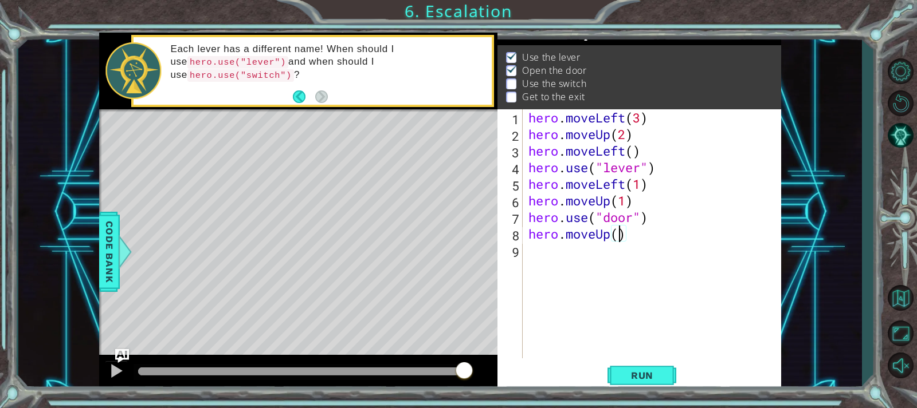
scroll to position [0, 4]
type textarea "hero.moveUp(2)"
click at [638, 376] on span "Run" at bounding box center [641, 375] width 45 height 11
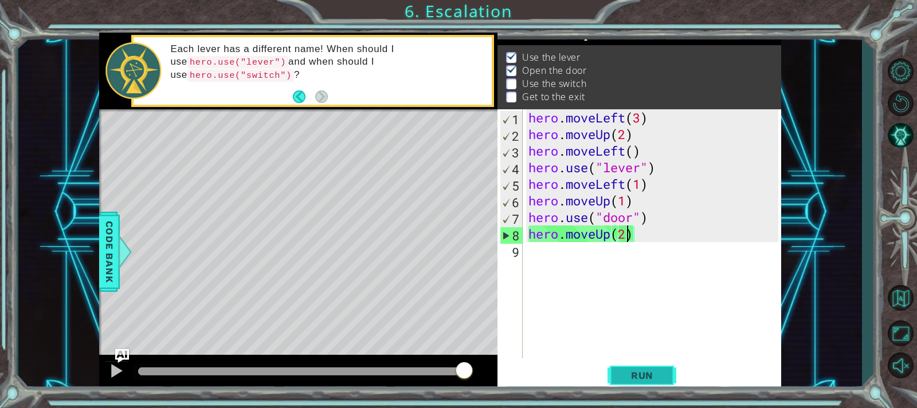
click at [653, 375] on span "Run" at bounding box center [641, 375] width 45 height 11
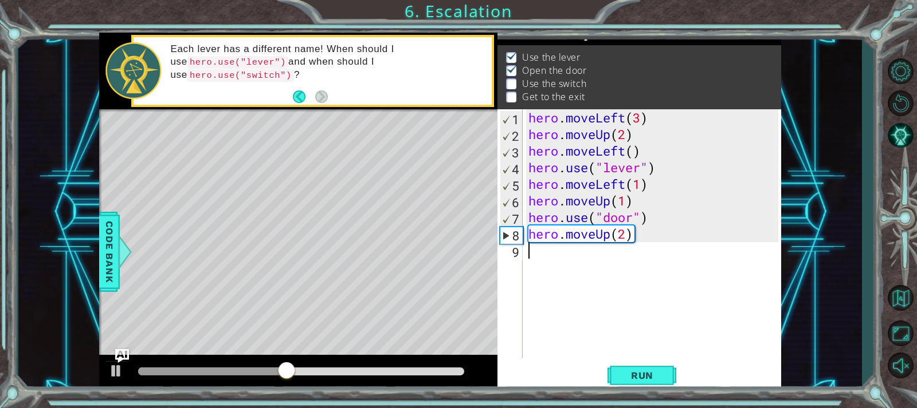
click at [529, 253] on div "hero . moveLeft ( 3 ) hero . moveUp ( 2 ) hero . moveLeft ( ) hero . use ( "lev…" at bounding box center [654, 250] width 257 height 282
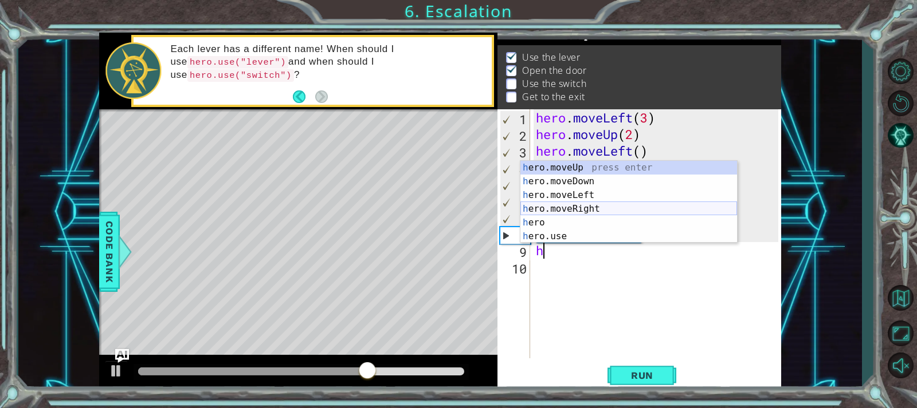
click at [562, 206] on div "h ero.moveUp press enter h ero.moveDown press enter h ero.moveLeft press enter …" at bounding box center [628, 216] width 217 height 110
type textarea "hero.moveRight(1)"
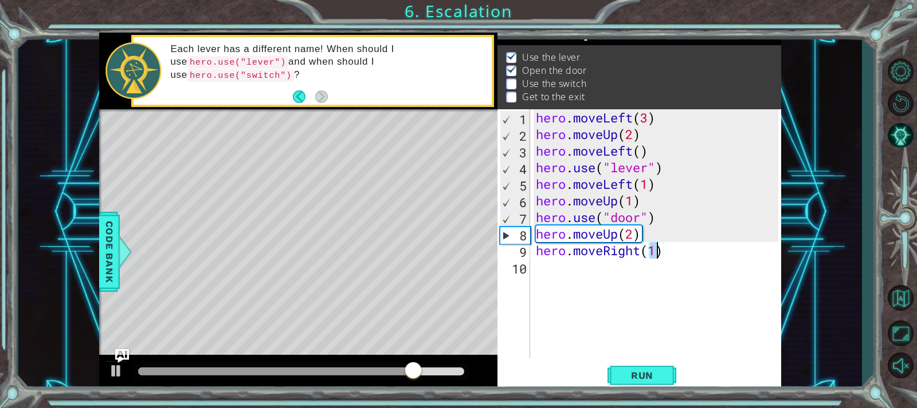
click at [559, 272] on div "hero . moveLeft ( 3 ) hero . moveUp ( 2 ) hero . moveLeft ( ) hero . use ( "lev…" at bounding box center [658, 250] width 250 height 282
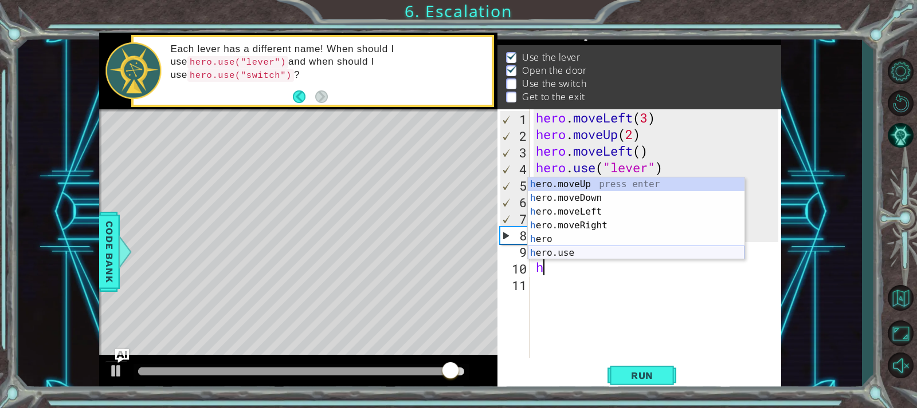
click at [573, 253] on div "h ero.moveUp press enter h ero.moveDown press enter h ero.moveLeft press enter …" at bounding box center [636, 233] width 217 height 110
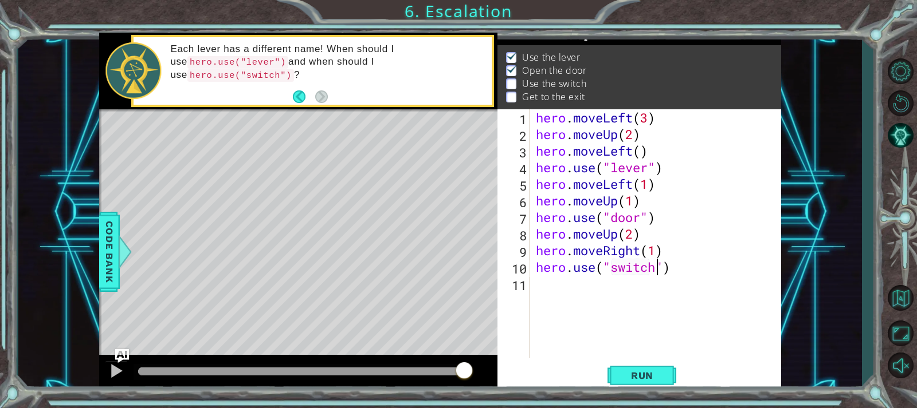
scroll to position [0, 6]
click at [649, 368] on button "Run" at bounding box center [641, 375] width 69 height 28
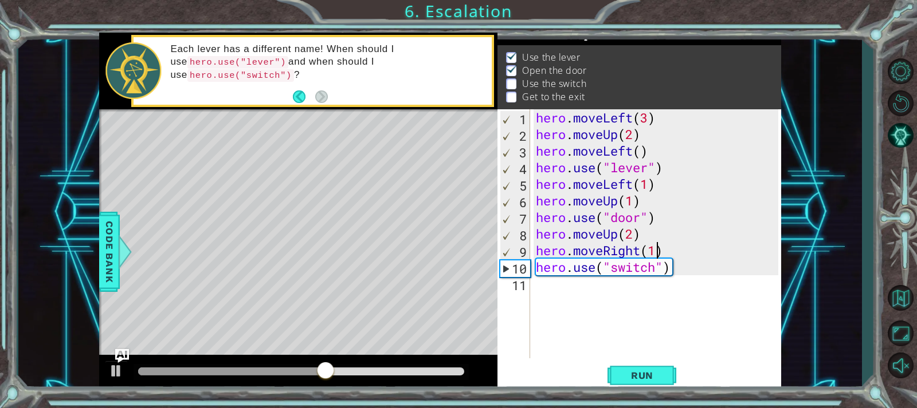
click at [656, 251] on div "hero . moveLeft ( 3 ) hero . moveUp ( 2 ) hero . moveLeft ( ) hero . use ( "lev…" at bounding box center [658, 250] width 250 height 282
type textarea "hero.moveRight(2)"
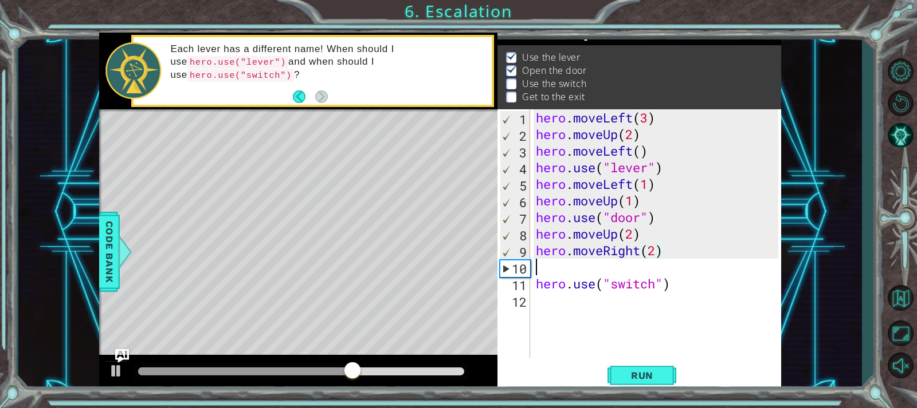
scroll to position [0, 0]
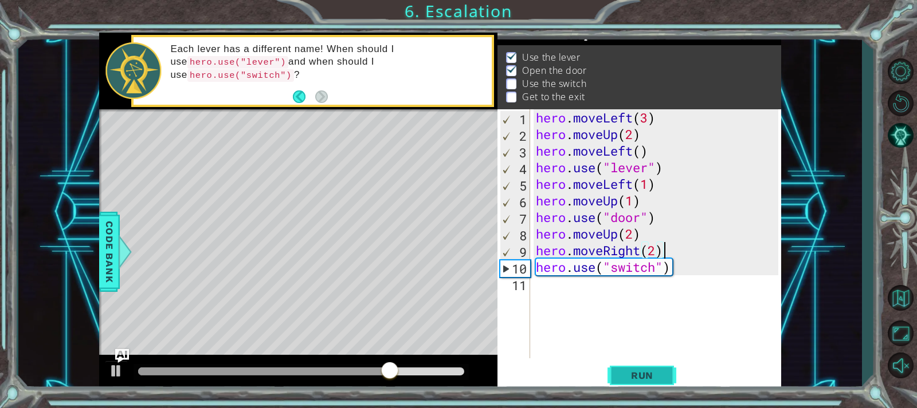
type textarea "hero.moveRight(2)"
click at [652, 376] on span "Run" at bounding box center [641, 375] width 45 height 11
click at [552, 288] on div "hero . moveLeft ( 3 ) hero . moveUp ( 2 ) hero . moveLeft ( ) hero . use ( "lev…" at bounding box center [658, 250] width 250 height 282
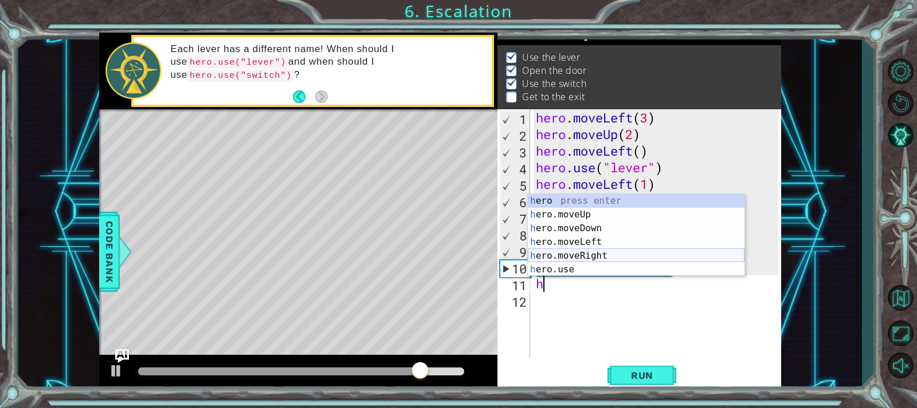
click at [557, 253] on div "h ero press enter h ero.moveUp press enter h ero.moveDown press enter h ero.mov…" at bounding box center [636, 249] width 217 height 110
type textarea "hero.moveRight(1)"
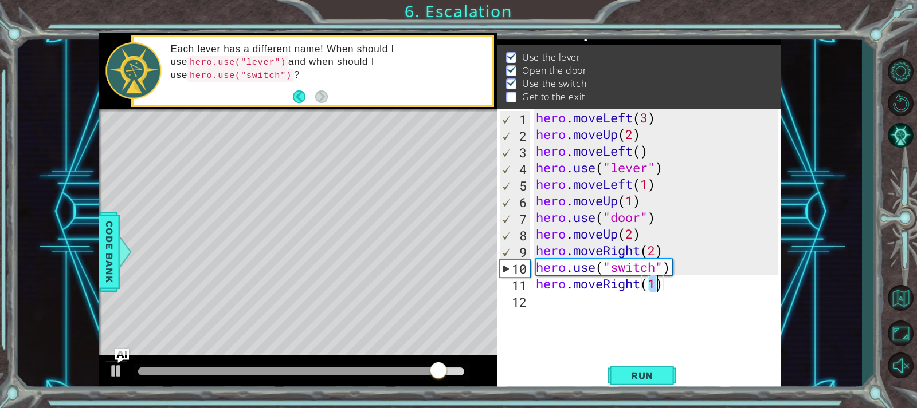
click at [543, 302] on div "hero . moveLeft ( 3 ) hero . moveUp ( 2 ) hero . moveLeft ( ) hero . use ( "lev…" at bounding box center [658, 250] width 250 height 282
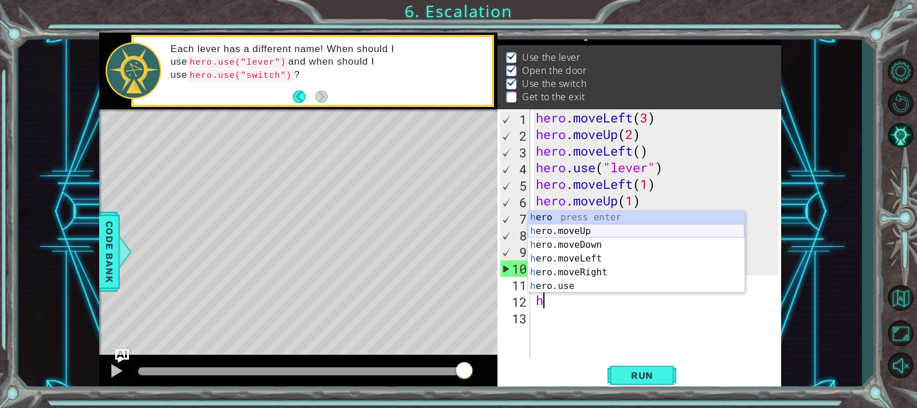
click at [581, 229] on div "h ero press enter h ero.moveUp press enter h ero.moveDown press enter h ero.mov…" at bounding box center [636, 266] width 217 height 110
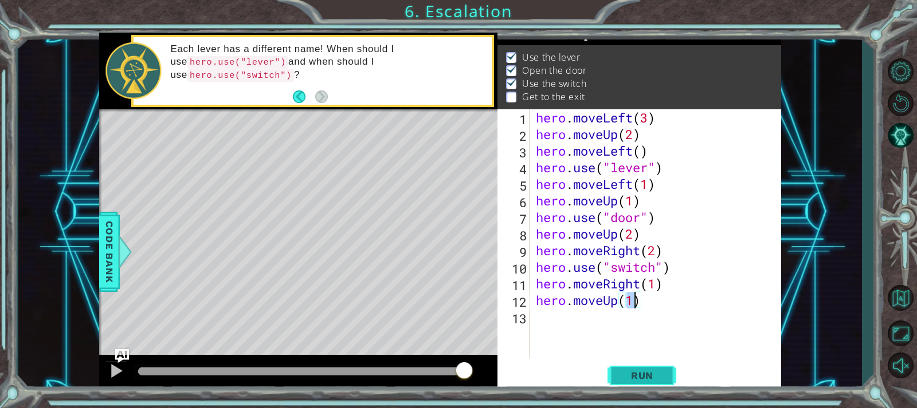
type textarea "hero.moveUp(1)"
click at [623, 366] on button "Run" at bounding box center [641, 375] width 69 height 28
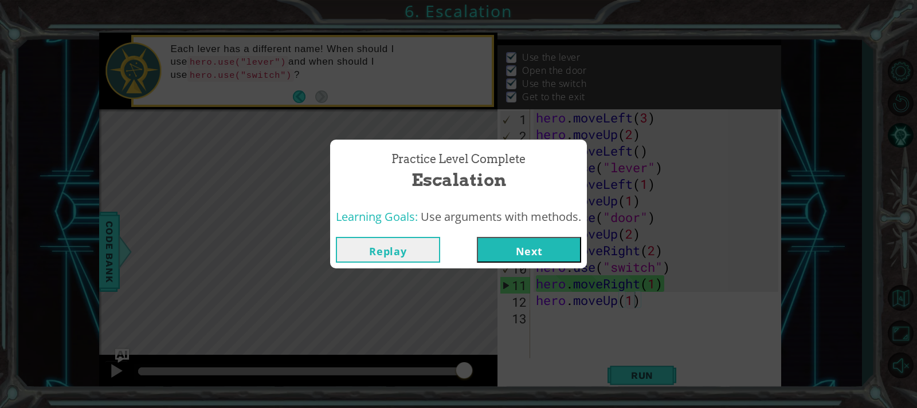
click at [533, 252] on button "Next" at bounding box center [529, 250] width 104 height 26
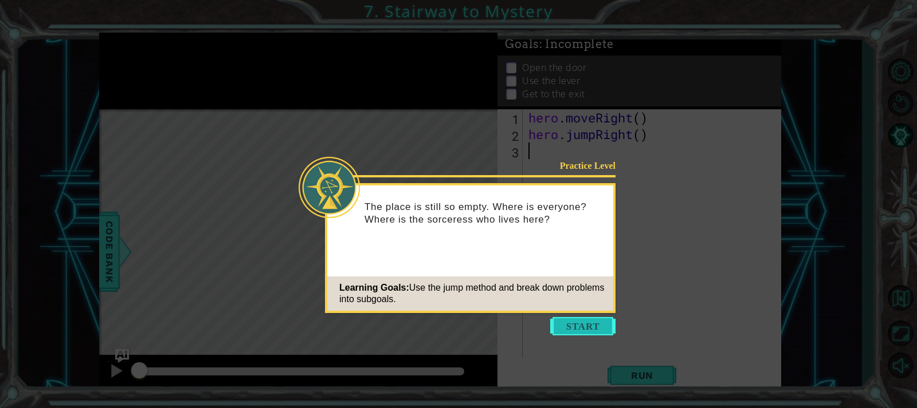
click at [561, 332] on button "Start" at bounding box center [582, 326] width 65 height 18
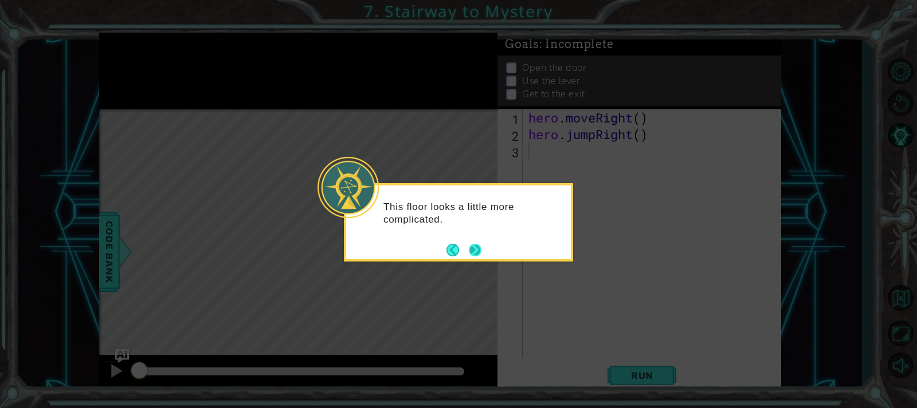
click at [481, 251] on button "Next" at bounding box center [475, 250] width 13 height 13
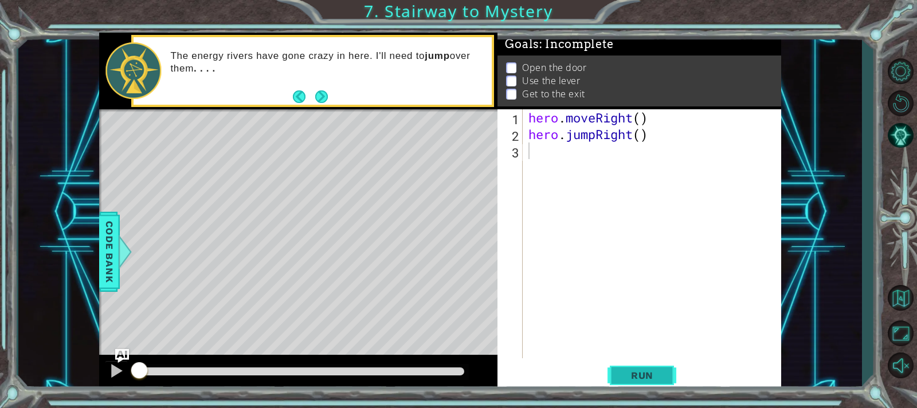
click at [651, 377] on span "Run" at bounding box center [641, 375] width 45 height 11
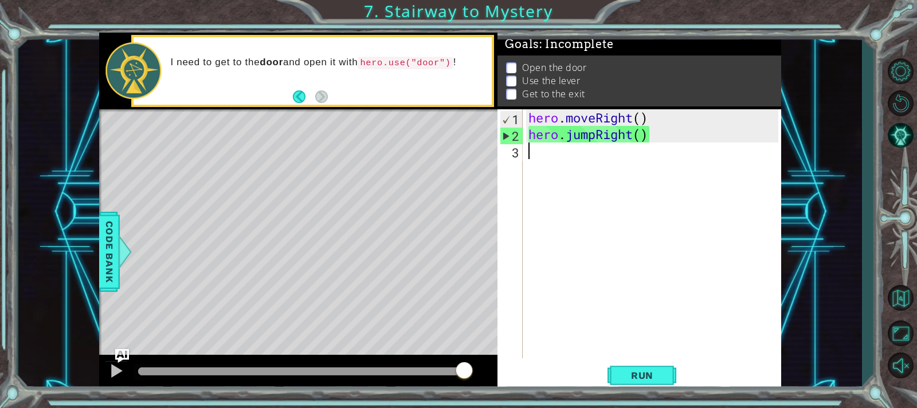
type textarea "h"
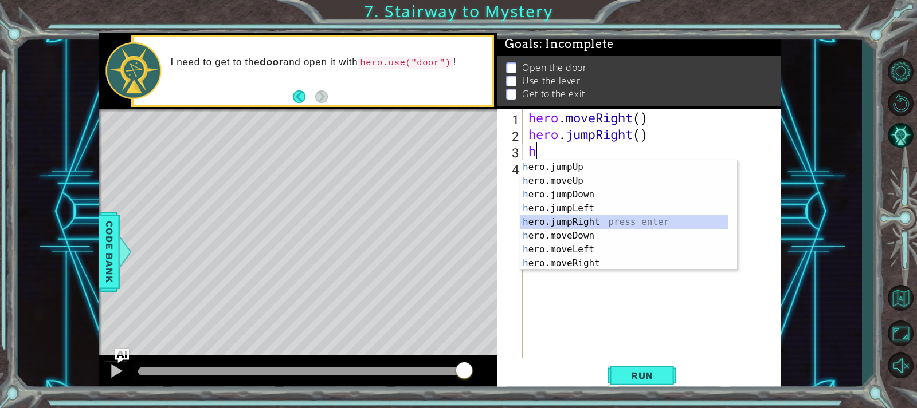
click at [566, 219] on div "h ero.jumpUp press enter h ero.moveUp press enter h ero.jumpDown press enter h …" at bounding box center [624, 228] width 208 height 137
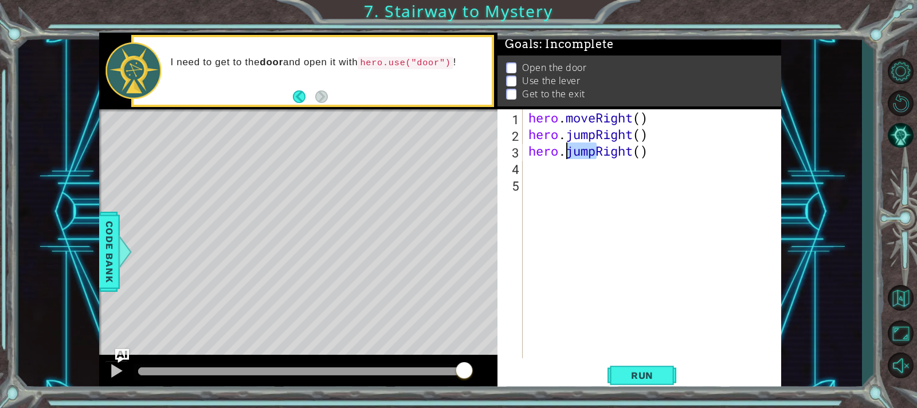
drag, startPoint x: 596, startPoint y: 156, endPoint x: 567, endPoint y: 157, distance: 29.2
click at [567, 157] on div "hero . moveRight ( ) hero . jumpRight ( ) hero . jumpRight ( )" at bounding box center [654, 250] width 257 height 282
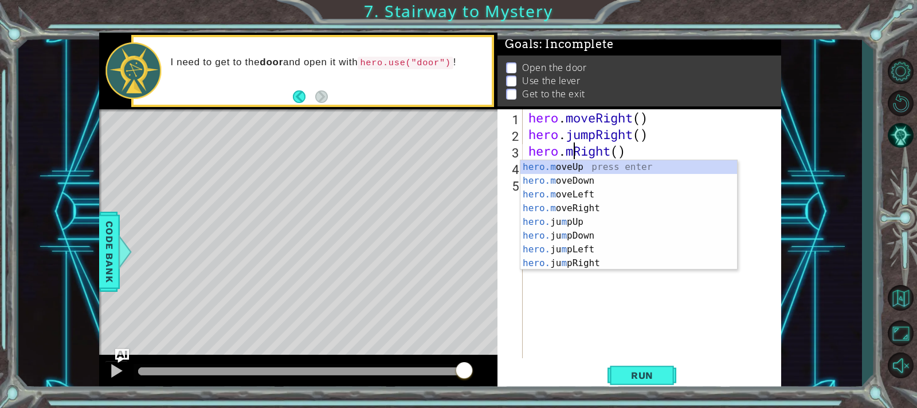
scroll to position [0, 2]
click at [580, 206] on div "hero.m oveUp press enter hero.m oveDown press enter hero.m oveLeft press enter …" at bounding box center [628, 228] width 217 height 137
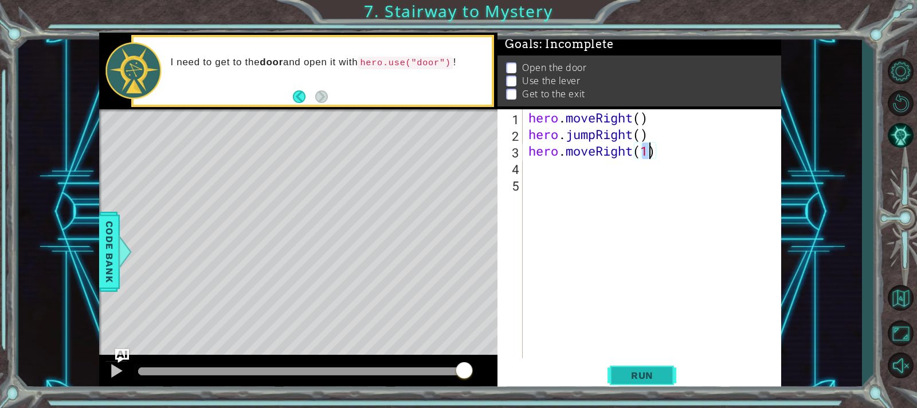
type textarea "hero.moveRight(1)"
click at [643, 369] on button "Run" at bounding box center [641, 375] width 69 height 28
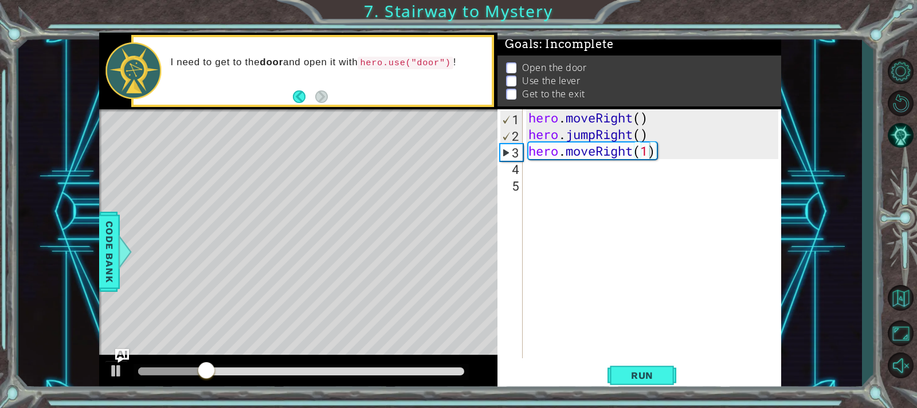
click at [525, 160] on div "hero.moveRight(1) 1 2 3 4 5 hero . moveRight ( ) hero . jumpRight ( ) hero . mo…" at bounding box center [637, 233] width 280 height 249
click at [528, 169] on div "hero . moveRight ( ) hero . jumpRight ( ) hero . moveRight ( 1 )" at bounding box center [654, 250] width 257 height 282
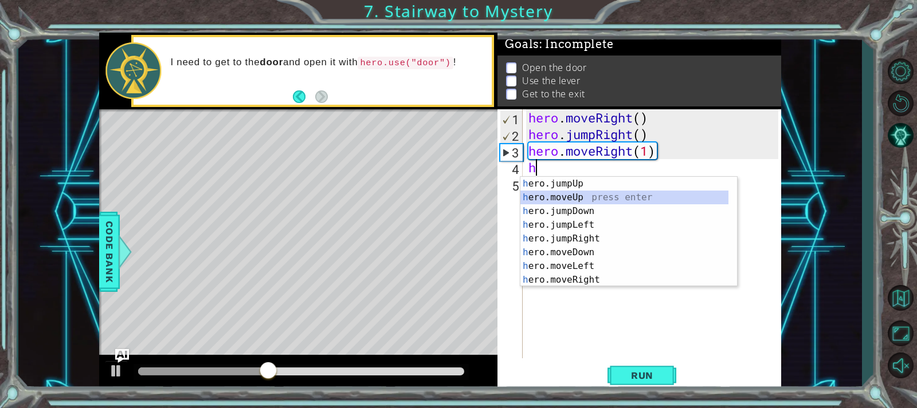
click at [571, 198] on div "h ero.jumpUp press enter h ero.moveUp press enter h ero.jumpDown press enter h …" at bounding box center [624, 245] width 208 height 137
type textarea "hero.moveUp(1)"
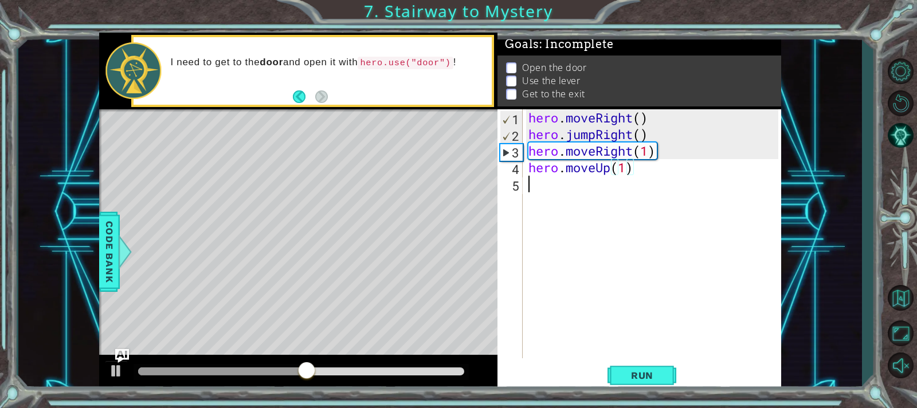
click at [549, 185] on div "hero . moveRight ( ) hero . jumpRight ( ) hero . moveRight ( 1 ) hero . moveUp …" at bounding box center [654, 250] width 257 height 282
type textarea "h"
